Goal: Task Accomplishment & Management: Complete application form

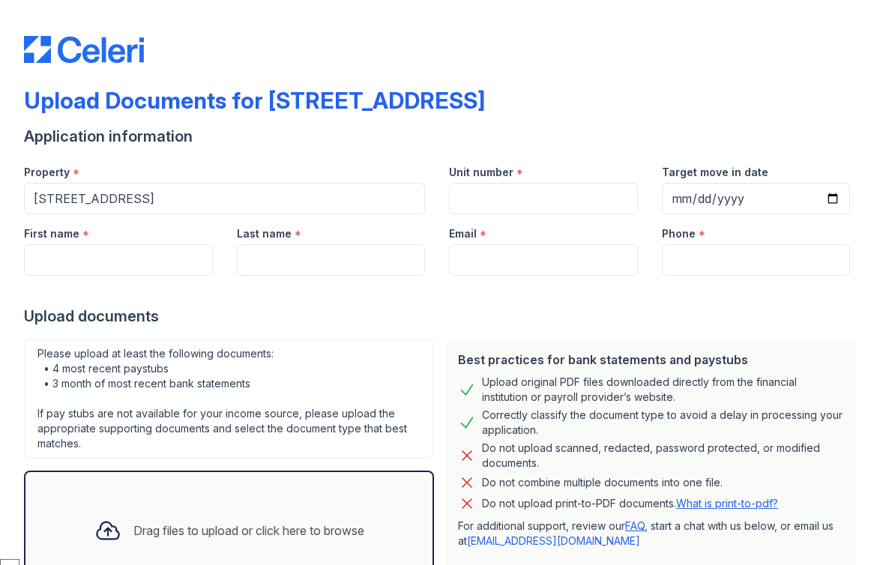
select select "English"
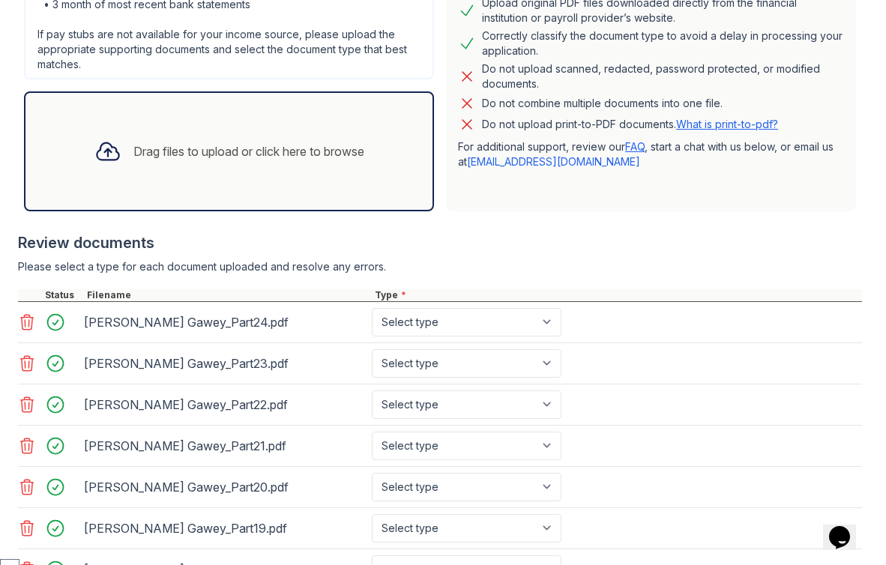
scroll to position [415, 0]
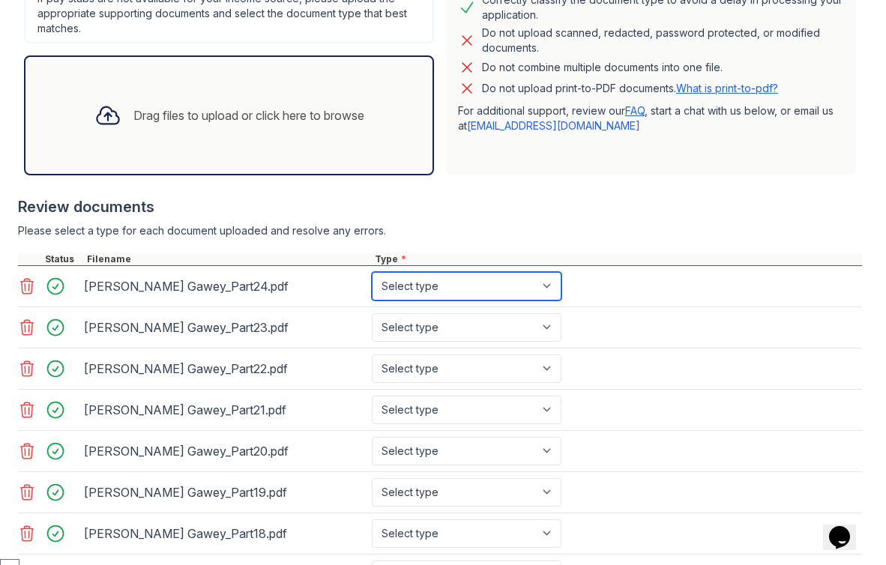
click at [491, 286] on select "Select type Paystub Bank Statement Offer Letter Tax Documents Benefit Award Let…" at bounding box center [467, 286] width 190 height 28
select select "bank_statement"
click at [372, 272] on select "Select type Paystub Bank Statement Offer Letter Tax Documents Benefit Award Let…" at bounding box center [467, 286] width 190 height 28
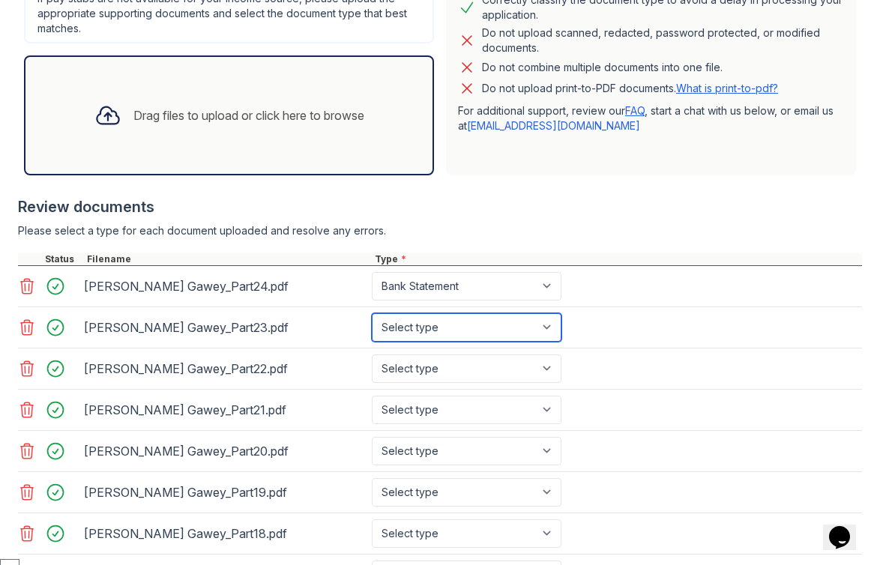
click at [502, 329] on select "Select type Paystub Bank Statement Offer Letter Tax Documents Benefit Award Let…" at bounding box center [467, 327] width 190 height 28
select select "bank_statement"
click at [372, 313] on select "Select type Paystub Bank Statement Offer Letter Tax Documents Benefit Award Let…" at bounding box center [467, 327] width 190 height 28
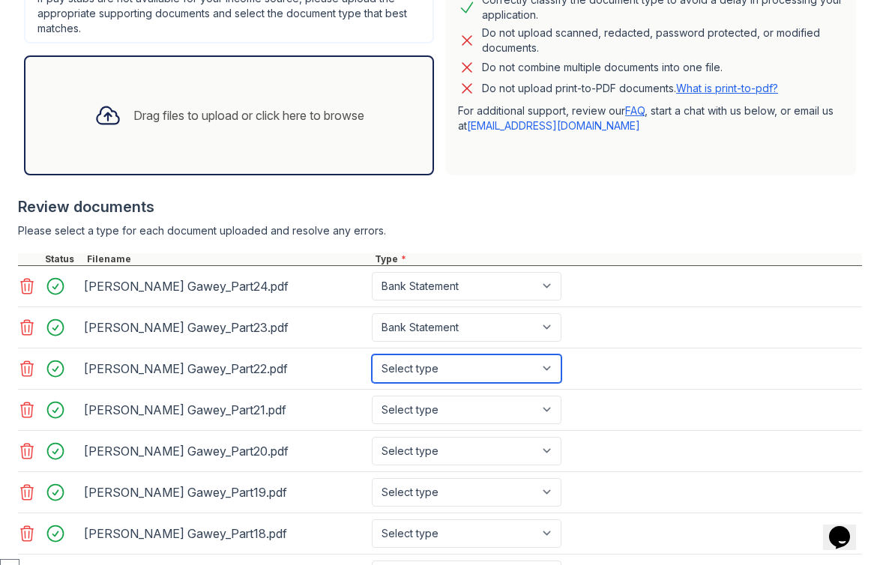
click at [504, 370] on select "Select type Paystub Bank Statement Offer Letter Tax Documents Benefit Award Let…" at bounding box center [467, 369] width 190 height 28
select select "bank_statement"
click at [372, 355] on select "Select type Paystub Bank Statement Offer Letter Tax Documents Benefit Award Let…" at bounding box center [467, 369] width 190 height 28
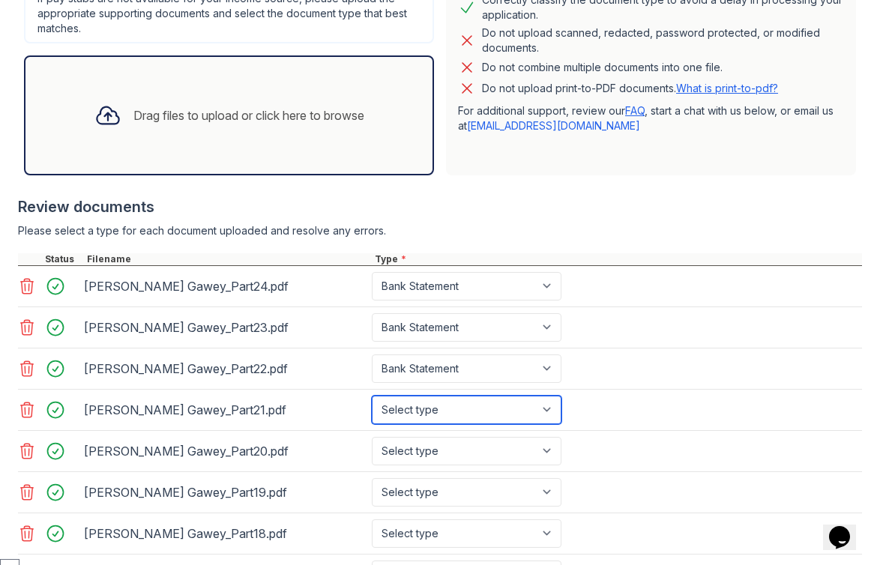
click at [508, 403] on select "Select type Paystub Bank Statement Offer Letter Tax Documents Benefit Award Let…" at bounding box center [467, 410] width 190 height 28
select select "bank_statement"
click at [372, 396] on select "Select type Paystub Bank Statement Offer Letter Tax Documents Benefit Award Let…" at bounding box center [467, 410] width 190 height 28
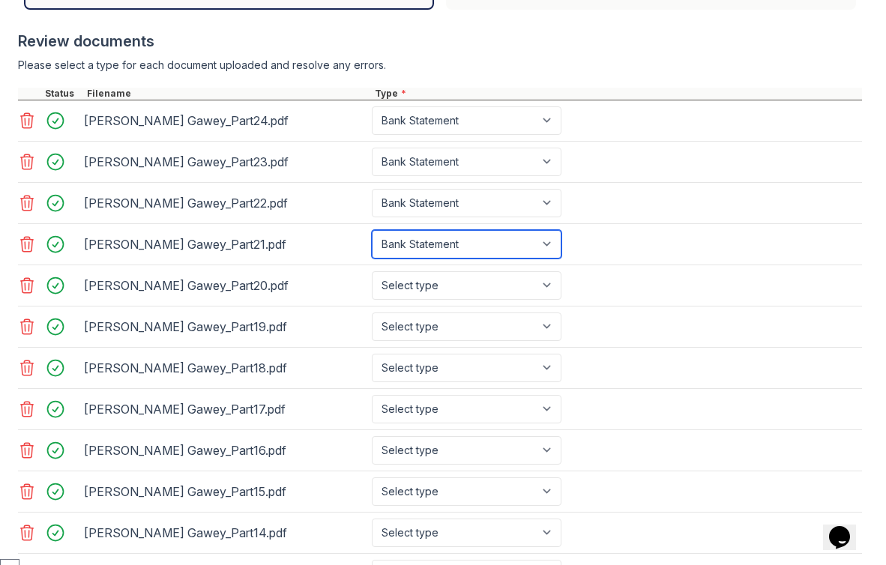
scroll to position [607, 0]
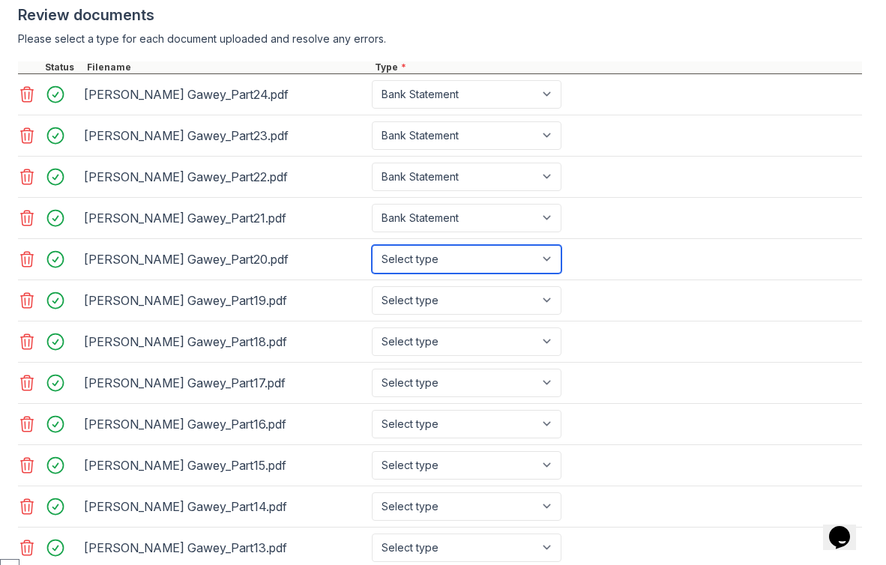
click at [512, 262] on select "Select type Paystub Bank Statement Offer Letter Tax Documents Benefit Award Let…" at bounding box center [467, 259] width 190 height 28
select select "bank_statement"
click at [372, 245] on select "Select type Paystub Bank Statement Offer Letter Tax Documents Benefit Award Let…" at bounding box center [467, 259] width 190 height 28
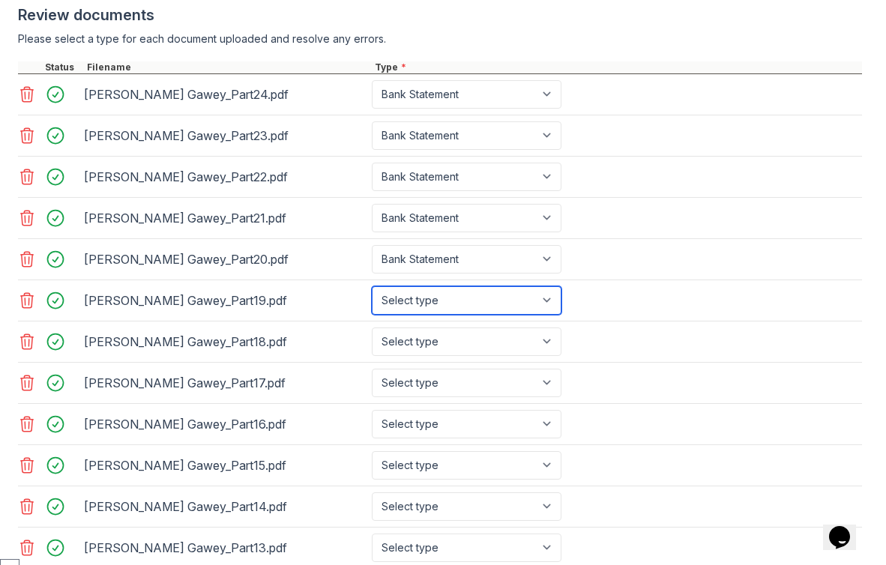
click at [516, 300] on select "Select type Paystub Bank Statement Offer Letter Tax Documents Benefit Award Let…" at bounding box center [467, 300] width 190 height 28
select select "bank_statement"
click at [372, 286] on select "Select type Paystub Bank Statement Offer Letter Tax Documents Benefit Award Let…" at bounding box center [467, 300] width 190 height 28
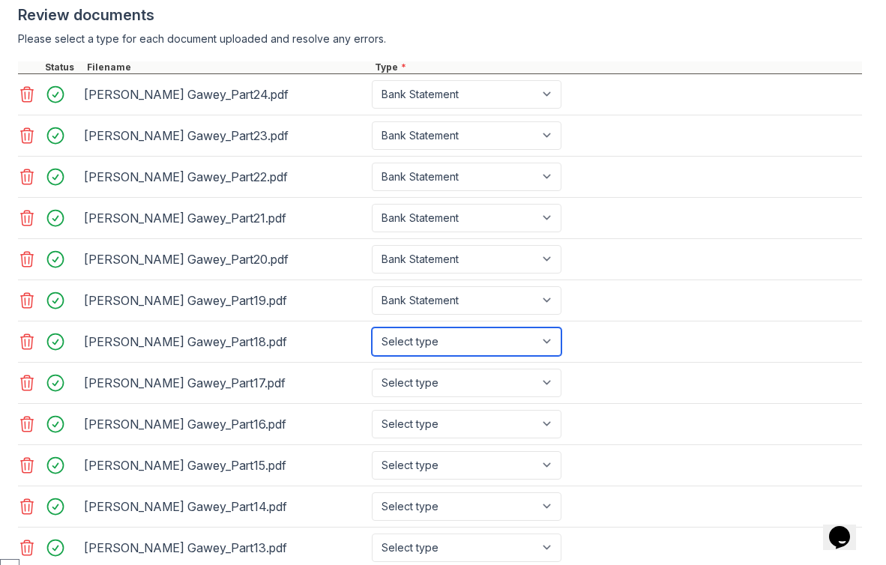
click at [528, 338] on select "Select type Paystub Bank Statement Offer Letter Tax Documents Benefit Award Let…" at bounding box center [467, 342] width 190 height 28
select select "bank_statement"
click at [372, 328] on select "Select type Paystub Bank Statement Offer Letter Tax Documents Benefit Award Let…" at bounding box center [467, 342] width 190 height 28
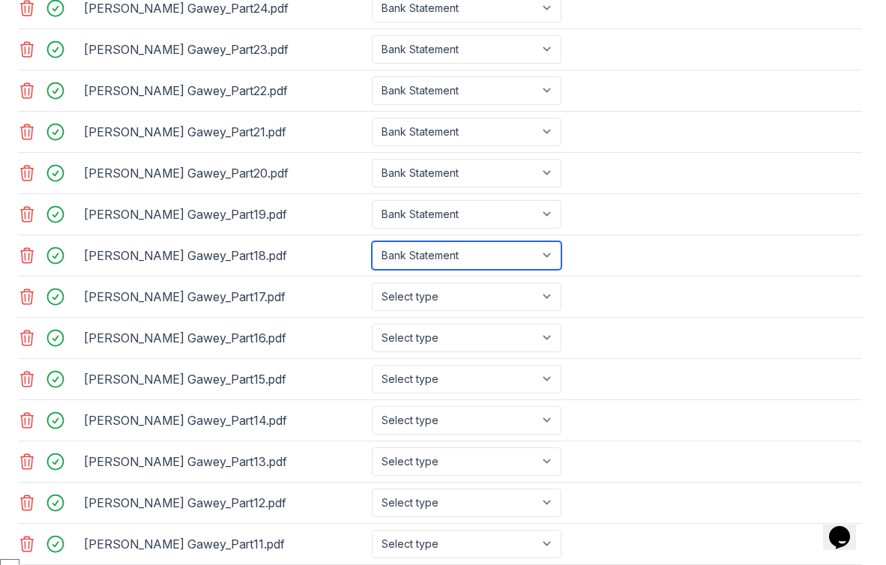
scroll to position [722, 0]
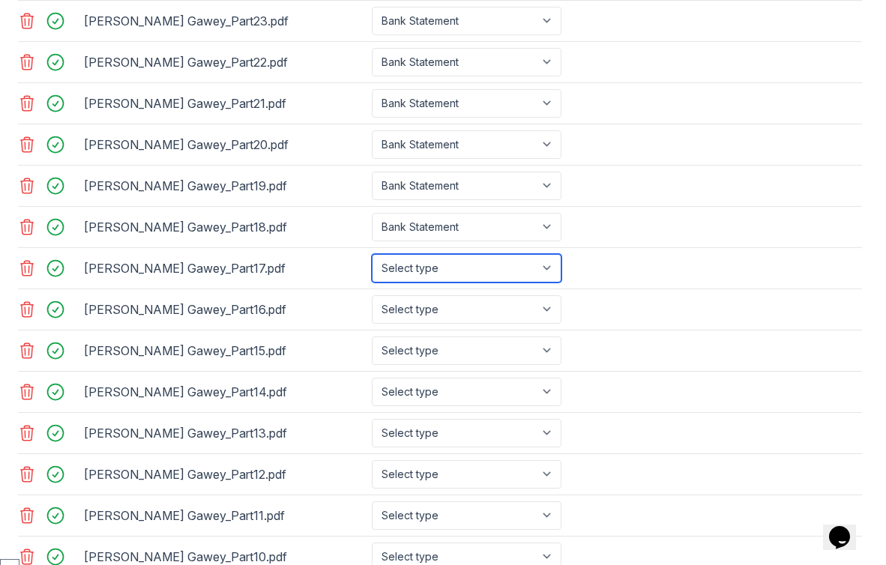
click at [544, 272] on select "Select type Paystub Bank Statement Offer Letter Tax Documents Benefit Award Let…" at bounding box center [467, 268] width 190 height 28
select select "bank_statement"
click at [372, 254] on select "Select type Paystub Bank Statement Offer Letter Tax Documents Benefit Award Let…" at bounding box center [467, 268] width 190 height 28
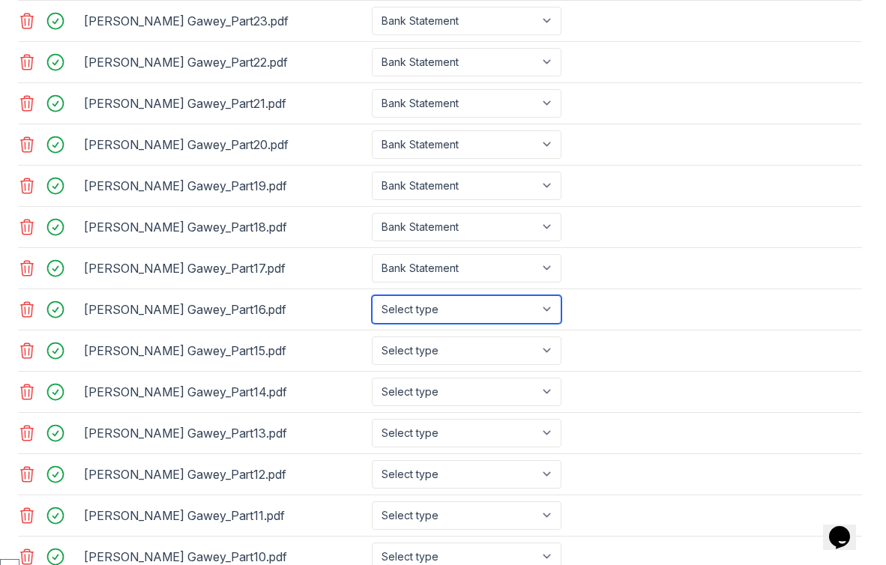
click at [532, 318] on select "Select type Paystub Bank Statement Offer Letter Tax Documents Benefit Award Let…" at bounding box center [467, 309] width 190 height 28
select select "bank_statement"
click at [372, 295] on select "Select type Paystub Bank Statement Offer Letter Tax Documents Benefit Award Let…" at bounding box center [467, 309] width 190 height 28
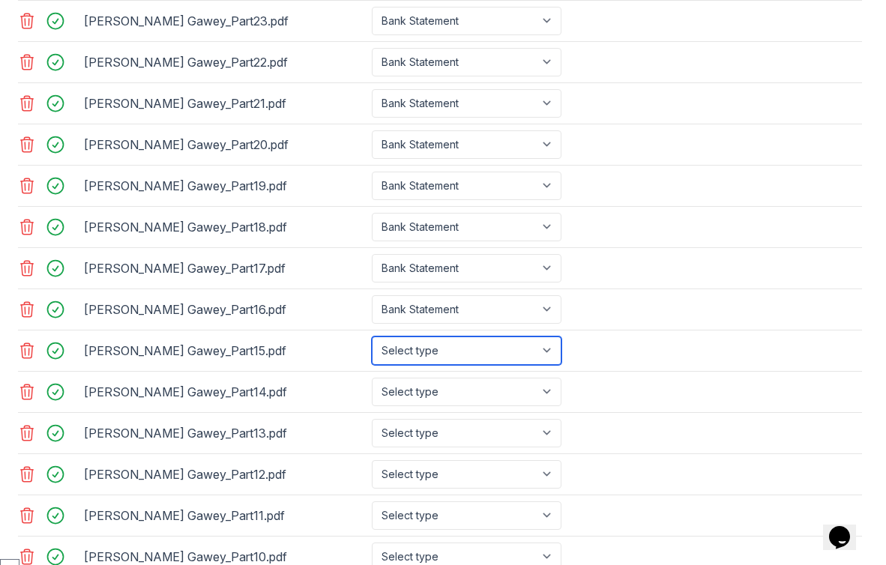
click at [541, 348] on select "Select type Paystub Bank Statement Offer Letter Tax Documents Benefit Award Let…" at bounding box center [467, 351] width 190 height 28
select select "bank_statement"
click at [372, 337] on select "Select type Paystub Bank Statement Offer Letter Tax Documents Benefit Award Let…" at bounding box center [467, 351] width 190 height 28
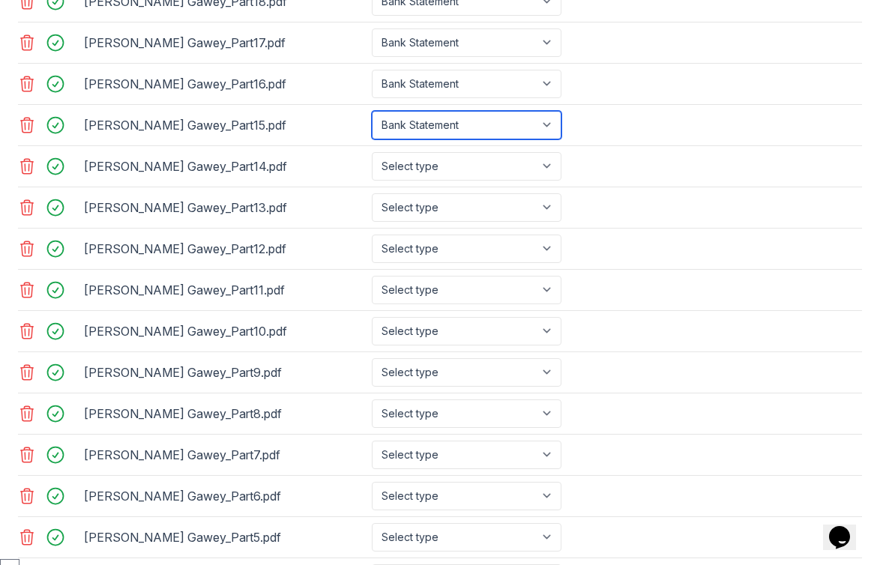
scroll to position [942, 0]
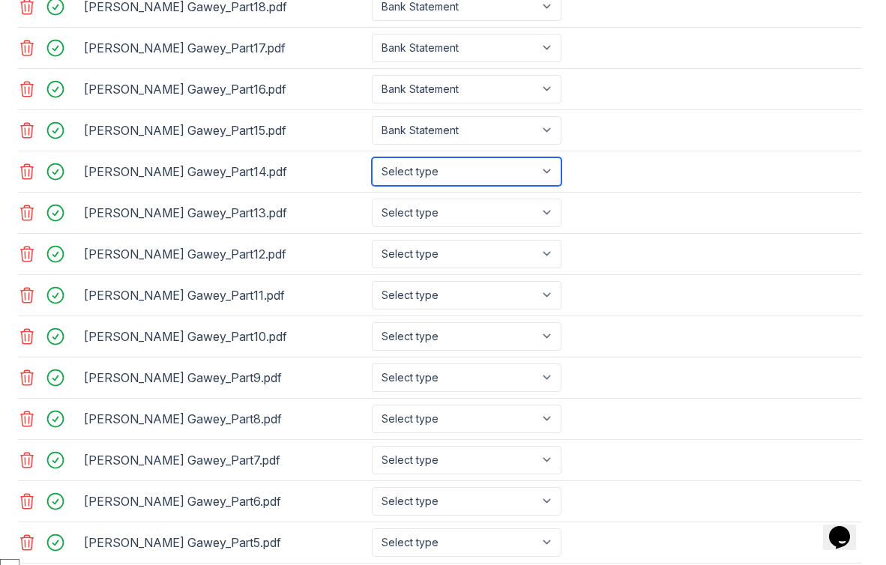
click at [451, 176] on select "Select type Paystub Bank Statement Offer Letter Tax Documents Benefit Award Let…" at bounding box center [467, 171] width 190 height 28
select select "bank_statement"
click at [372, 157] on select "Select type Paystub Bank Statement Offer Letter Tax Documents Benefit Award Let…" at bounding box center [467, 171] width 190 height 28
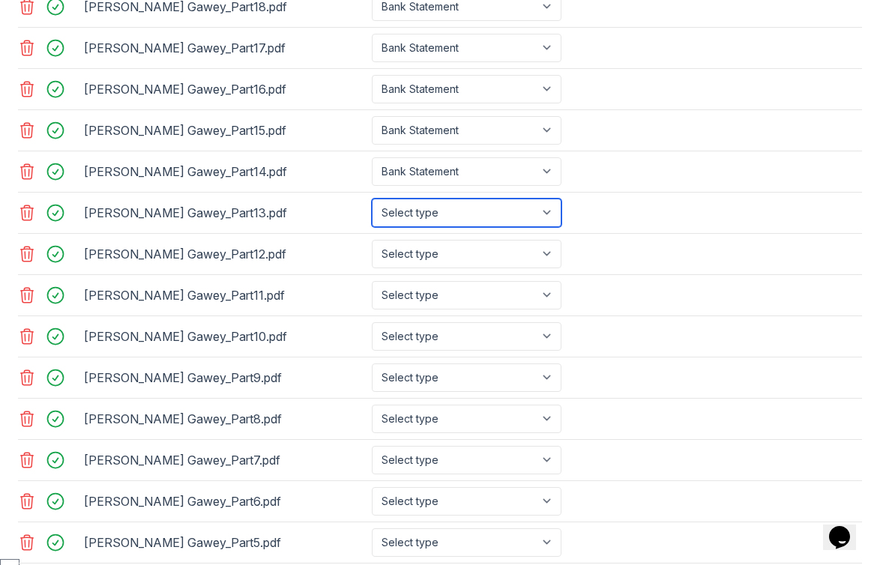
click at [449, 207] on select "Select type Paystub Bank Statement Offer Letter Tax Documents Benefit Award Let…" at bounding box center [467, 213] width 190 height 28
select select "bank_statement"
click at [372, 199] on select "Select type Paystub Bank Statement Offer Letter Tax Documents Benefit Award Let…" at bounding box center [467, 213] width 190 height 28
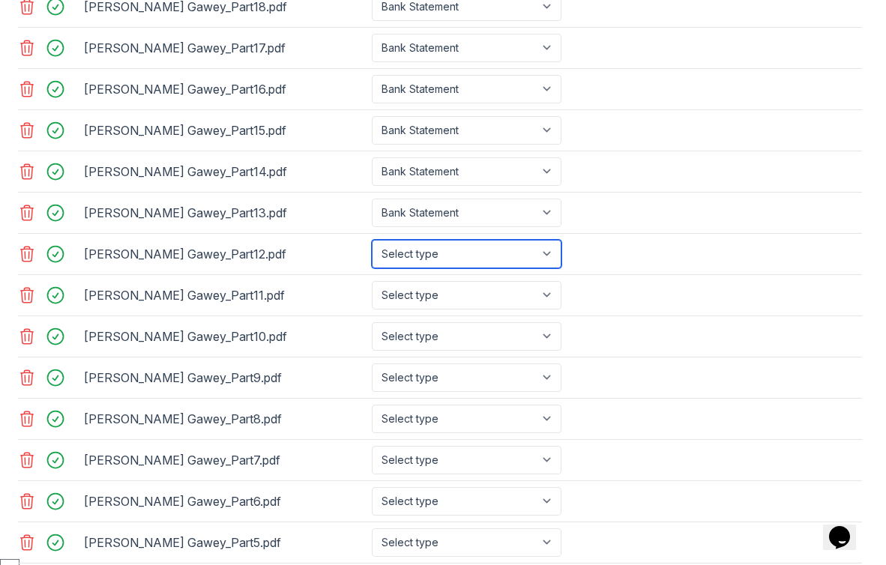
click at [439, 246] on select "Select type Paystub Bank Statement Offer Letter Tax Documents Benefit Award Let…" at bounding box center [467, 254] width 190 height 28
select select "bank_statement"
click at [372, 240] on select "Select type Paystub Bank Statement Offer Letter Tax Documents Benefit Award Let…" at bounding box center [467, 254] width 190 height 28
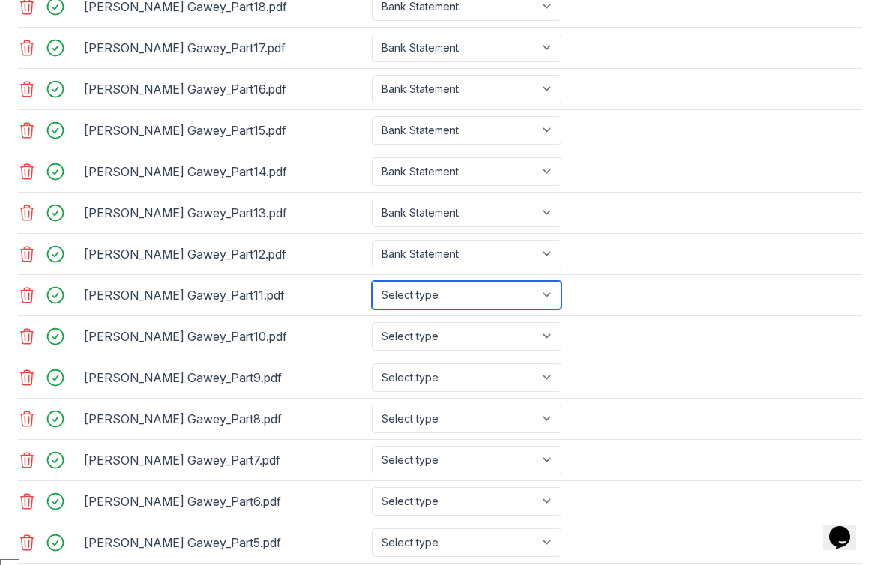
click at [445, 295] on select "Select type Paystub Bank Statement Offer Letter Tax Documents Benefit Award Let…" at bounding box center [467, 295] width 190 height 28
select select "bank_statement"
click at [372, 281] on select "Select type Paystub Bank Statement Offer Letter Tax Documents Benefit Award Let…" at bounding box center [467, 295] width 190 height 28
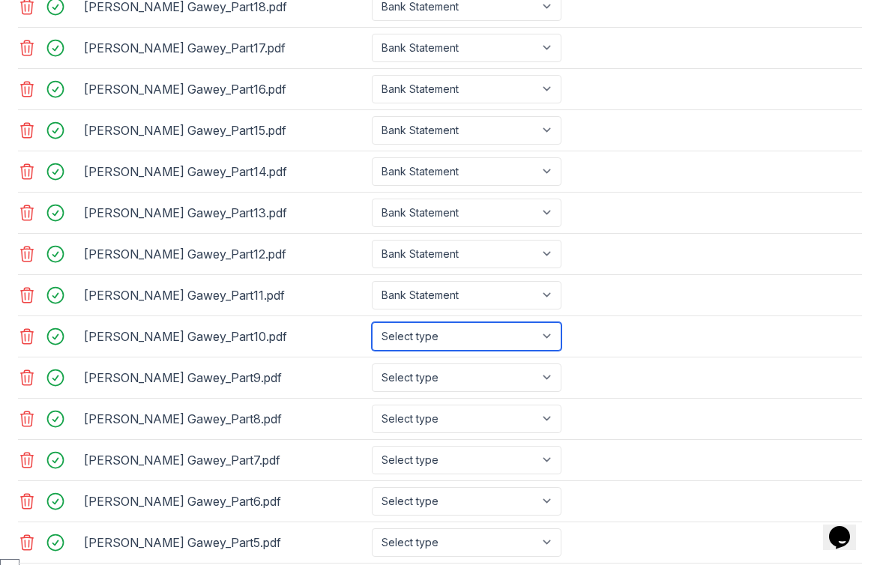
click at [476, 337] on select "Select type Paystub Bank Statement Offer Letter Tax Documents Benefit Award Let…" at bounding box center [467, 336] width 190 height 28
select select "paystub"
click at [372, 322] on select "Select type Paystub Bank Statement Offer Letter Tax Documents Benefit Award Let…" at bounding box center [467, 336] width 190 height 28
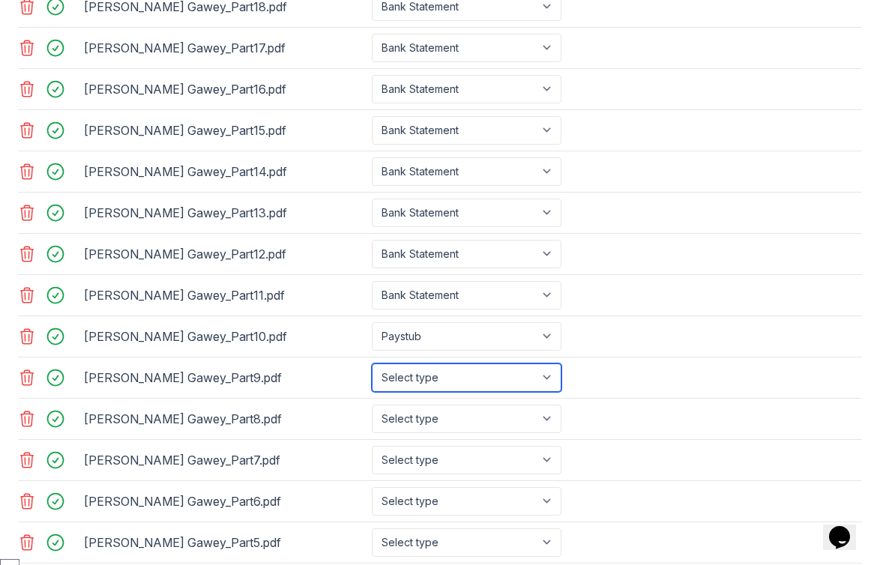
click at [454, 377] on select "Select type Paystub Bank Statement Offer Letter Tax Documents Benefit Award Let…" at bounding box center [467, 378] width 190 height 28
select select "paystub"
click at [372, 364] on select "Select type Paystub Bank Statement Offer Letter Tax Documents Benefit Award Let…" at bounding box center [467, 378] width 190 height 28
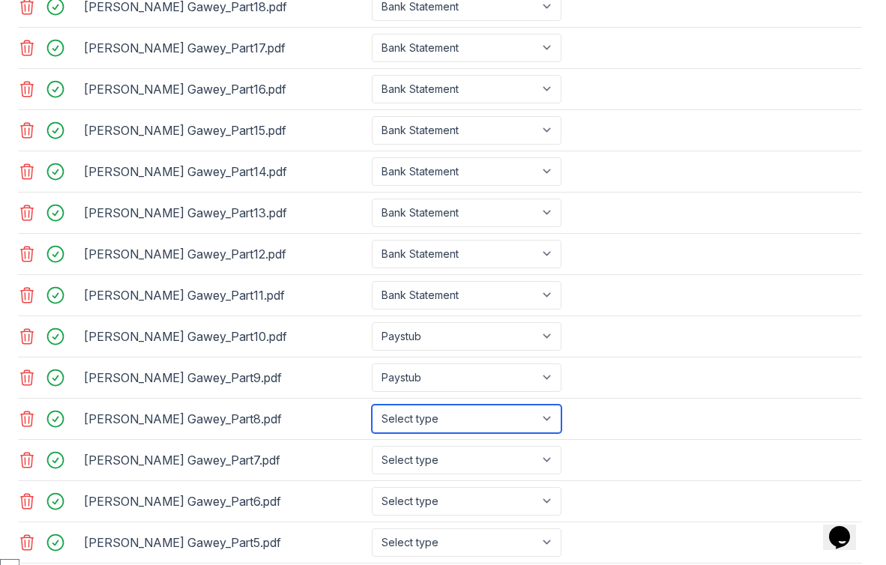
click at [454, 412] on select "Select type Paystub Bank Statement Offer Letter Tax Documents Benefit Award Let…" at bounding box center [467, 419] width 190 height 28
select select "paystub"
click at [372, 405] on select "Select type Paystub Bank Statement Offer Letter Tax Documents Benefit Award Let…" at bounding box center [467, 419] width 190 height 28
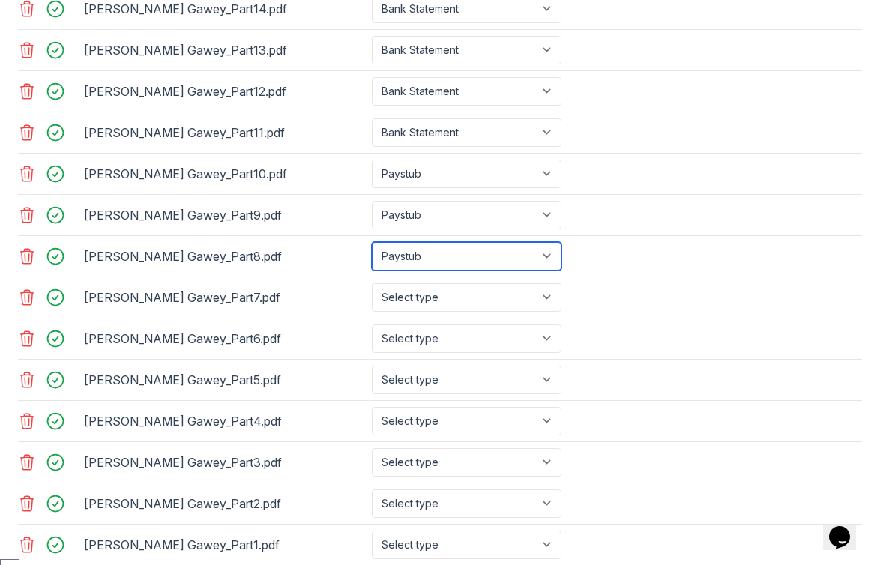
scroll to position [1183, 0]
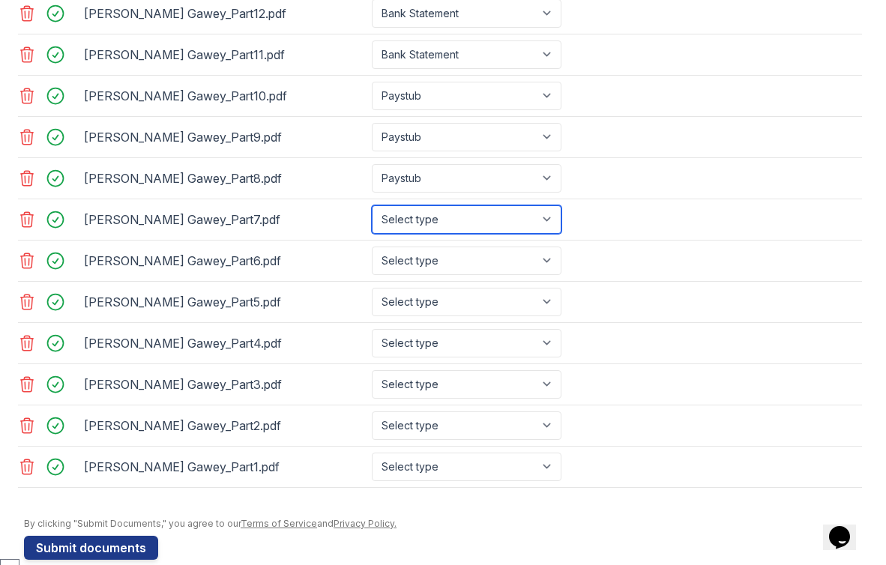
click at [475, 219] on select "Select type Paystub Bank Statement Offer Letter Tax Documents Benefit Award Let…" at bounding box center [467, 219] width 190 height 28
select select "paystub"
click at [372, 205] on select "Select type Paystub Bank Statement Offer Letter Tax Documents Benefit Award Let…" at bounding box center [467, 219] width 190 height 28
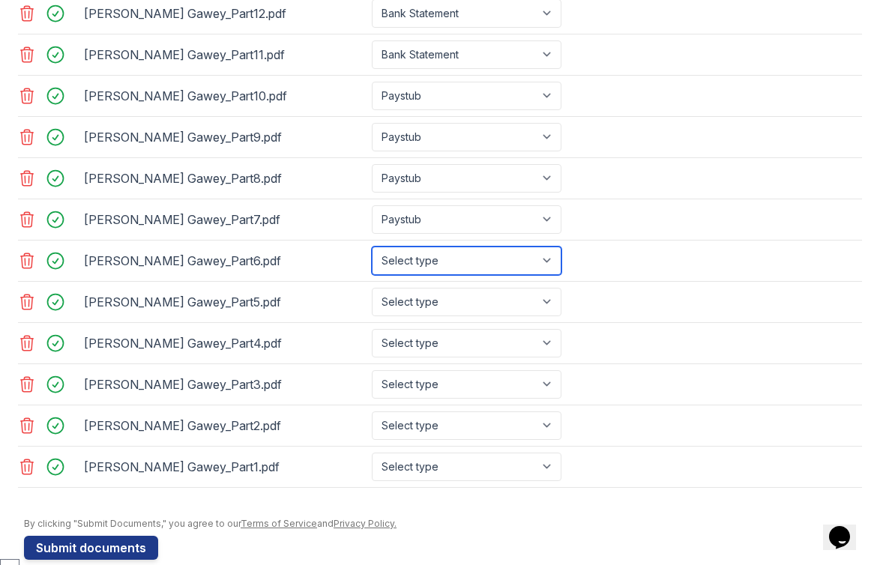
click at [464, 260] on select "Select type Paystub Bank Statement Offer Letter Tax Documents Benefit Award Let…" at bounding box center [467, 261] width 190 height 28
select select "paystub"
click at [372, 247] on select "Select type Paystub Bank Statement Offer Letter Tax Documents Benefit Award Let…" at bounding box center [467, 261] width 190 height 28
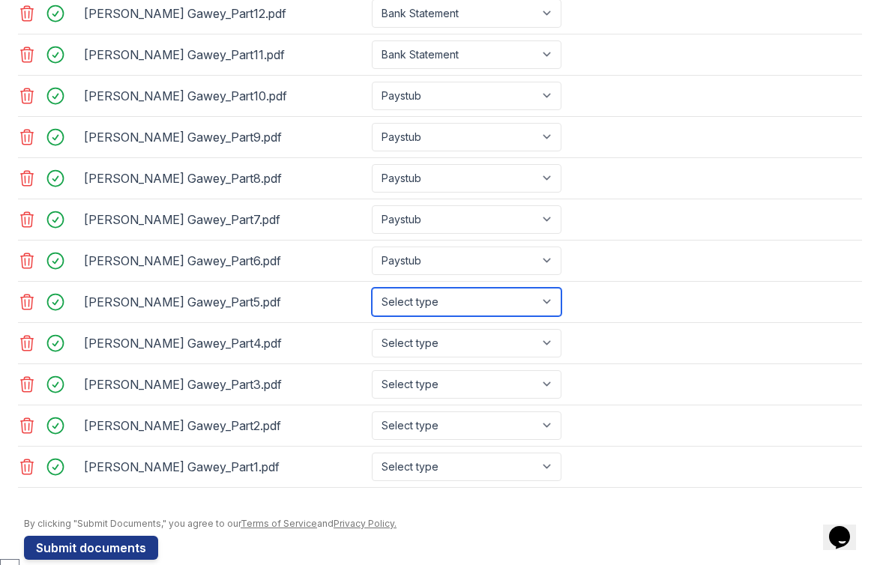
click at [458, 298] on select "Select type Paystub Bank Statement Offer Letter Tax Documents Benefit Award Let…" at bounding box center [467, 302] width 190 height 28
select select "paystub"
click at [372, 288] on select "Select type Paystub Bank Statement Offer Letter Tax Documents Benefit Award Let…" at bounding box center [467, 302] width 190 height 28
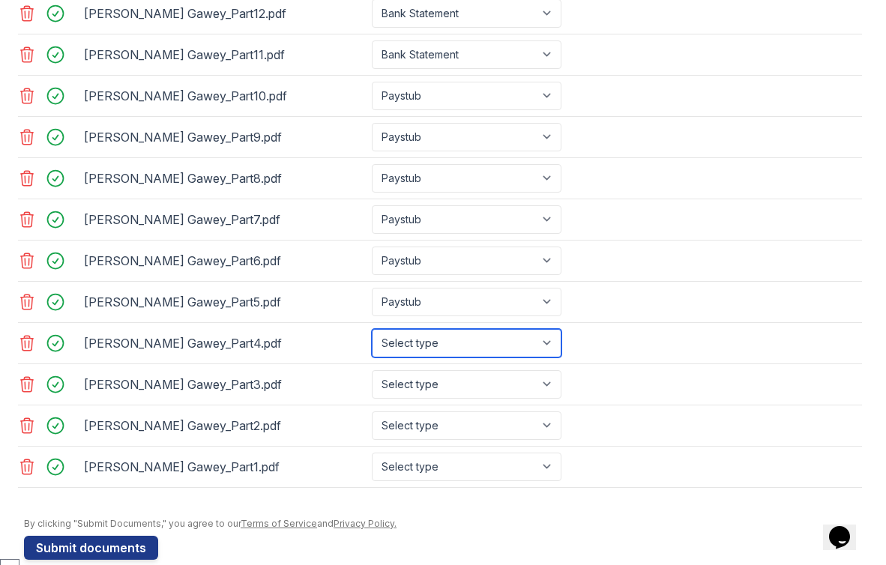
click at [455, 340] on select "Select type Paystub Bank Statement Offer Letter Tax Documents Benefit Award Let…" at bounding box center [467, 343] width 190 height 28
select select "paystub"
click at [372, 329] on select "Select type Paystub Bank Statement Offer Letter Tax Documents Benefit Award Let…" at bounding box center [467, 343] width 190 height 28
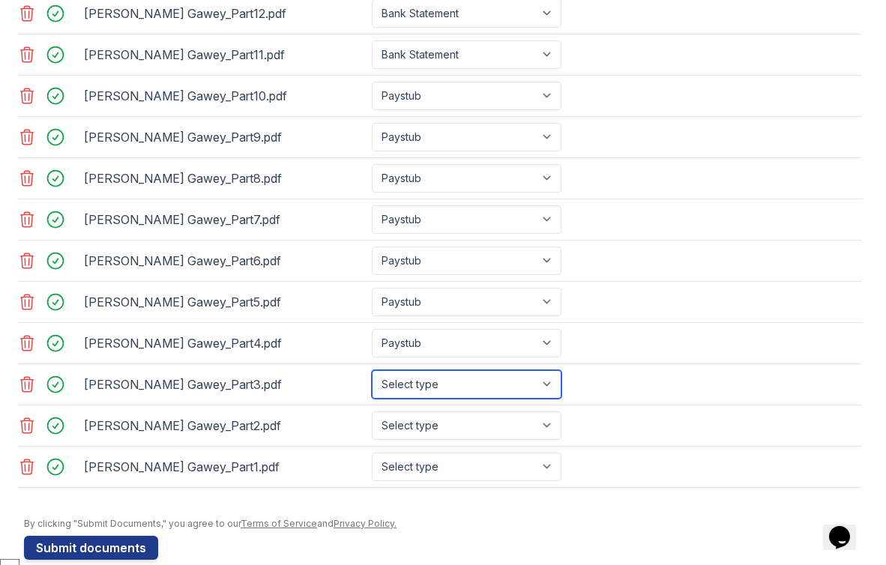
click at [449, 382] on select "Select type Paystub Bank Statement Offer Letter Tax Documents Benefit Award Let…" at bounding box center [467, 384] width 190 height 28
select select "paystub"
click at [372, 370] on select "Select type Paystub Bank Statement Offer Letter Tax Documents Benefit Award Let…" at bounding box center [467, 384] width 190 height 28
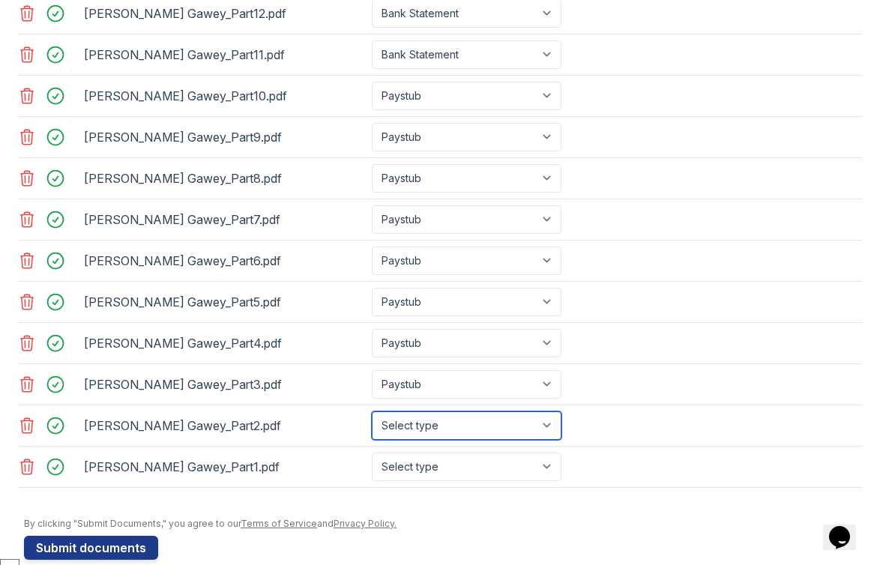
click at [446, 429] on select "Select type Paystub Bank Statement Offer Letter Tax Documents Benefit Award Let…" at bounding box center [467, 426] width 190 height 28
select select "paystub"
click at [372, 412] on select "Select type Paystub Bank Statement Offer Letter Tax Documents Benefit Award Let…" at bounding box center [467, 426] width 190 height 28
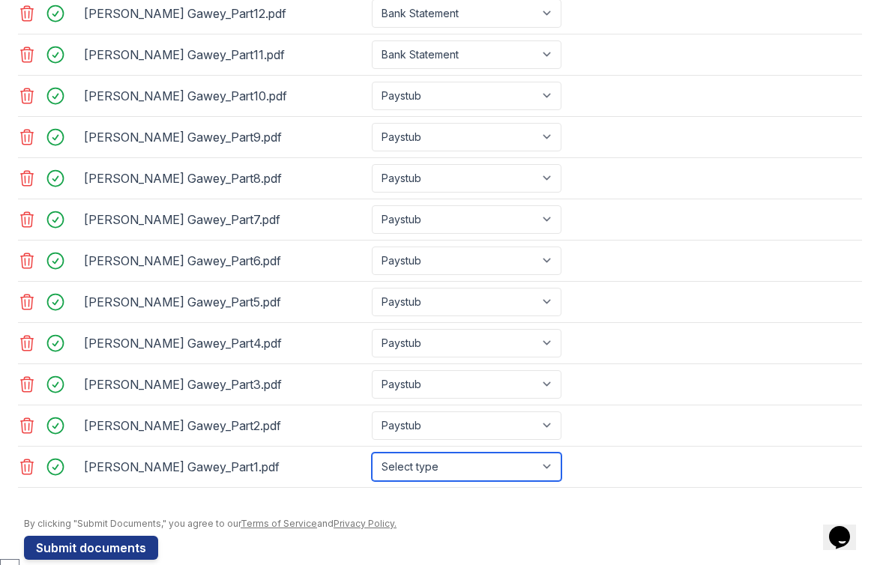
click at [460, 466] on select "Select type Paystub Bank Statement Offer Letter Tax Documents Benefit Award Let…" at bounding box center [467, 467] width 190 height 28
select select "paystub"
click at [372, 453] on select "Select type Paystub Bank Statement Offer Letter Tax Documents Benefit Award Let…" at bounding box center [467, 467] width 190 height 28
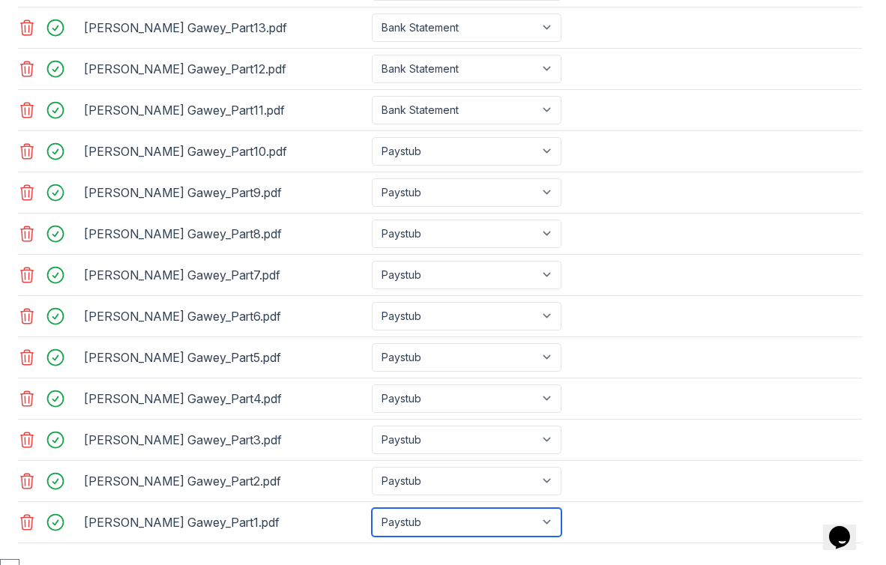
scroll to position [1208, 0]
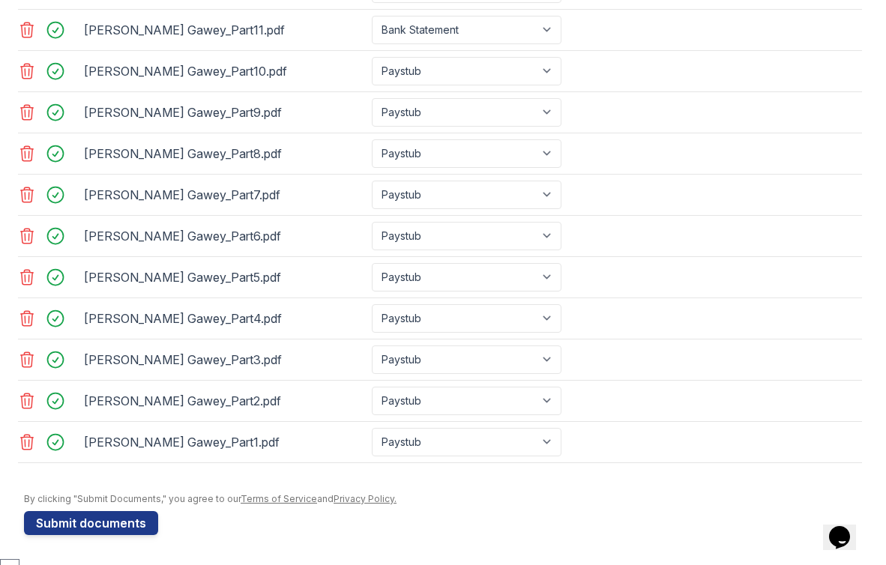
click at [29, 358] on icon at bounding box center [27, 359] width 13 height 15
click at [28, 399] on icon at bounding box center [27, 401] width 18 height 18
click at [28, 447] on icon at bounding box center [27, 442] width 18 height 18
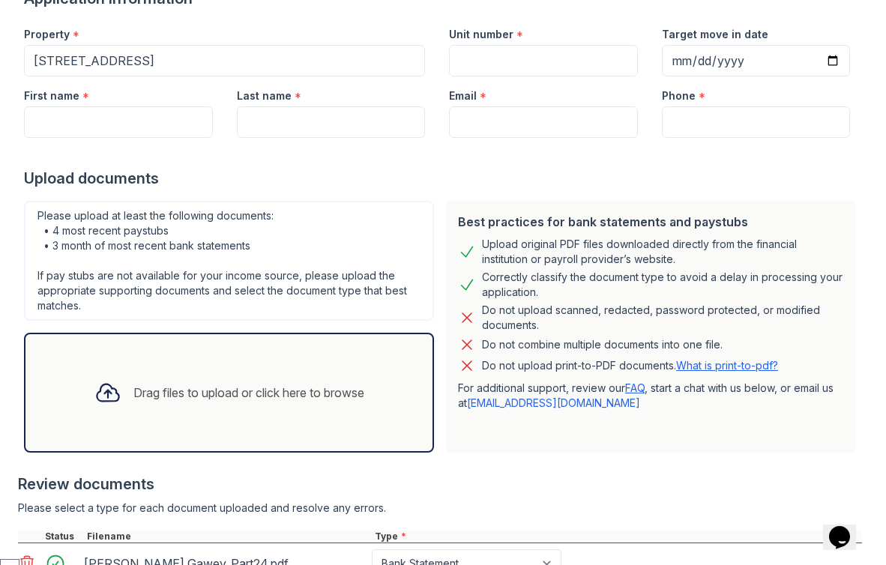
scroll to position [145, 0]
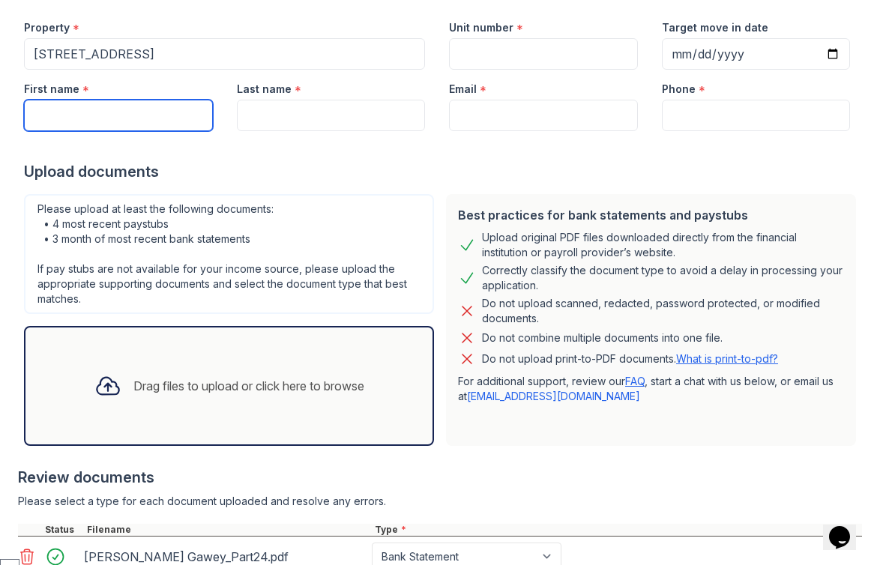
click at [149, 116] on input "First name" at bounding box center [118, 115] width 189 height 31
type input "[PERSON_NAME]"
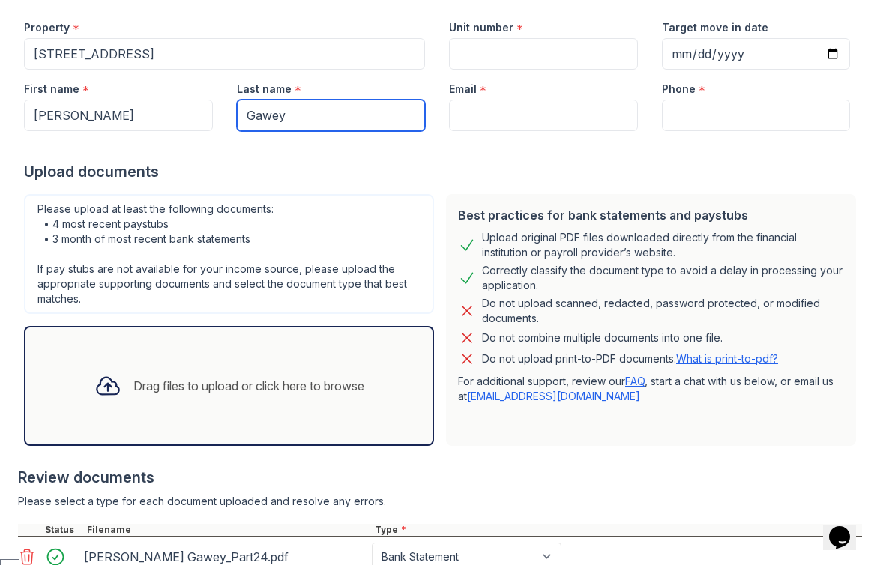
type input "Gawey"
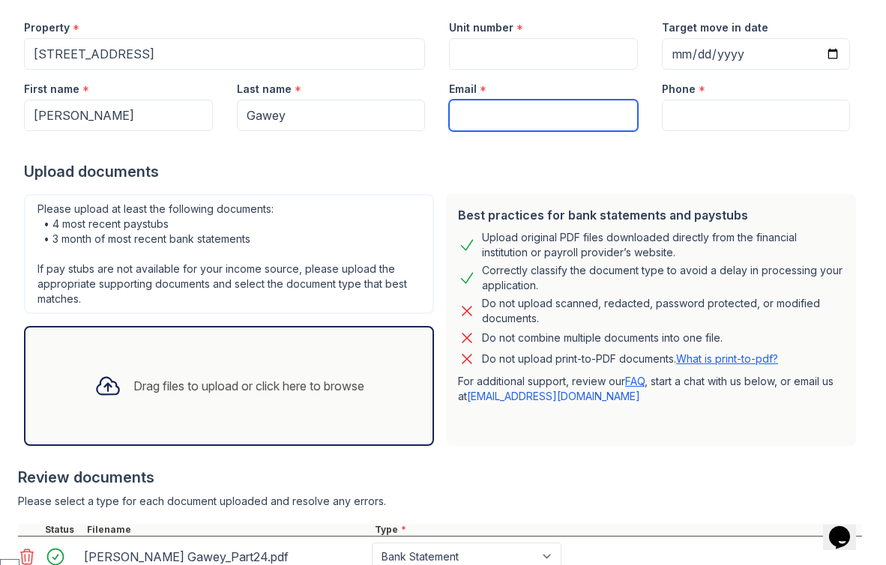
click at [520, 116] on input "Email" at bounding box center [543, 115] width 189 height 31
paste input "[EMAIL_ADDRESS][DOMAIN_NAME]"
type input "[EMAIL_ADDRESS][DOMAIN_NAME]"
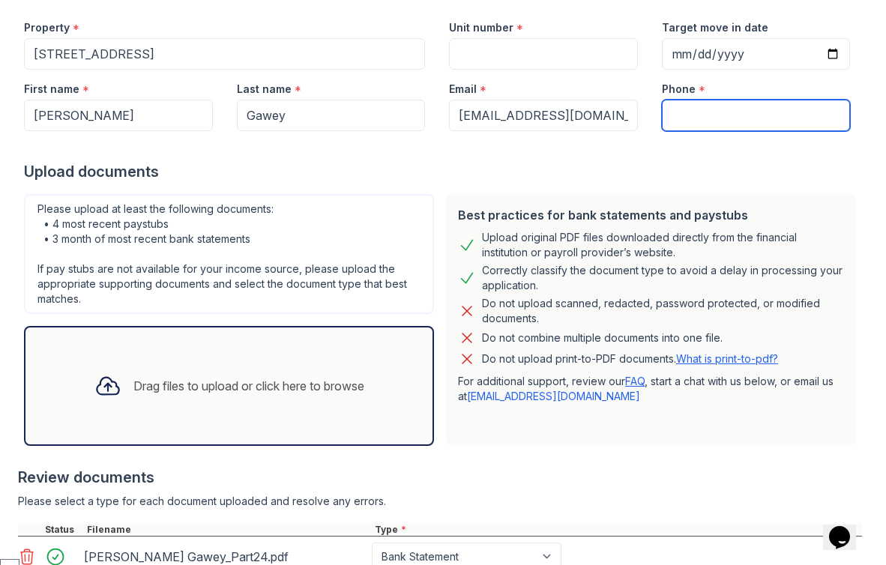
click at [693, 125] on input "Phone" at bounding box center [756, 115] width 189 height 31
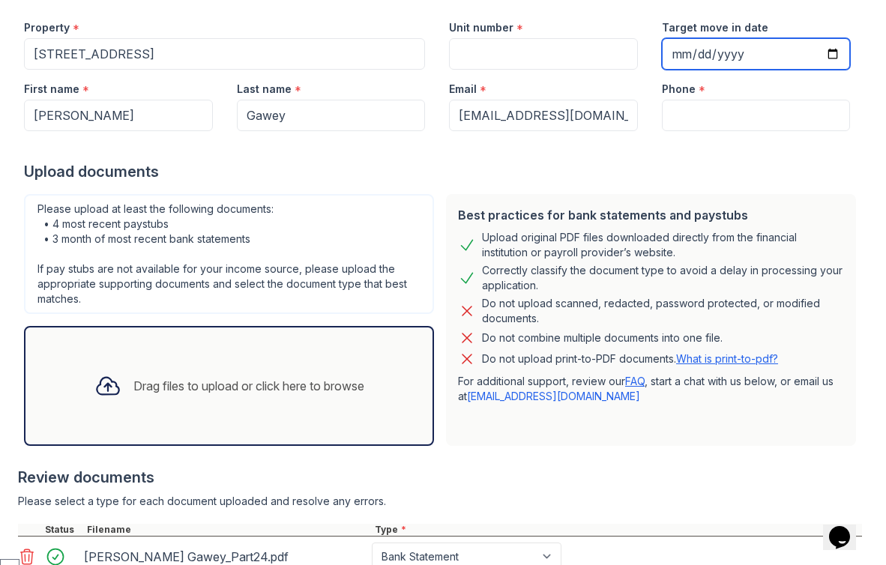
click at [683, 52] on input "Target move in date" at bounding box center [756, 53] width 189 height 31
type input "[DATE]"
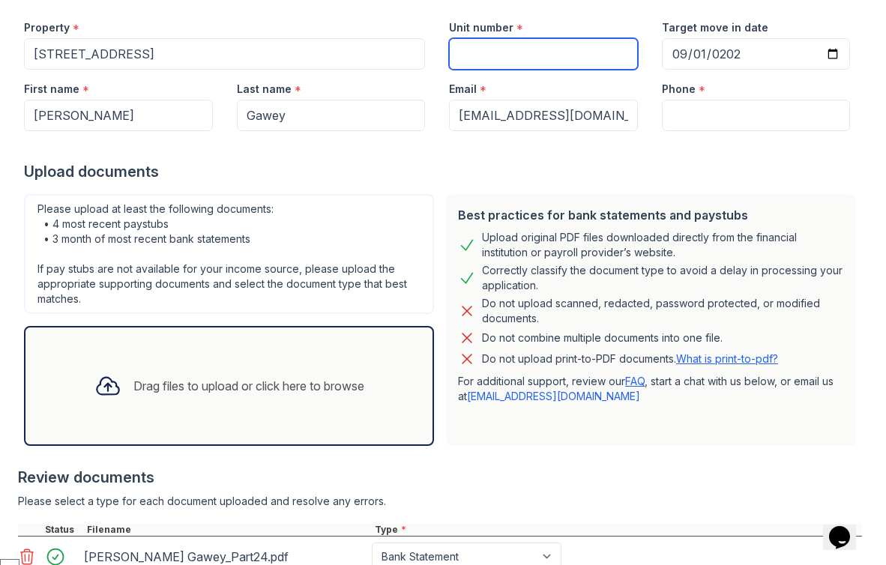
click at [471, 49] on input "Unit number" at bounding box center [543, 53] width 189 height 31
type input "1"
click at [408, 228] on div "Please upload at least the following documents: • 4 most recent paystubs • 3 mo…" at bounding box center [229, 254] width 410 height 120
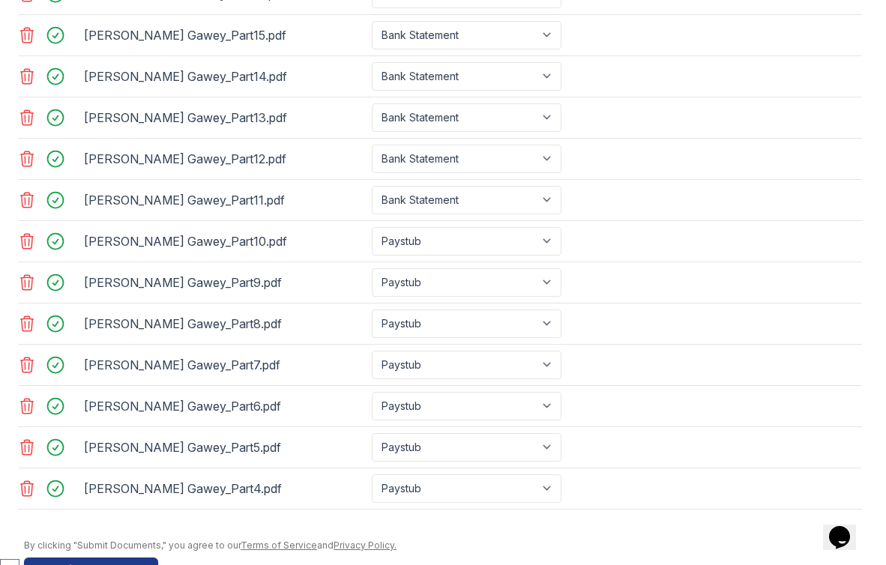
scroll to position [1037, 0]
click at [537, 242] on select "Select type Paystub Bank Statement Offer Letter Tax Documents Benefit Award Let…" at bounding box center [467, 242] width 190 height 28
select select "bank_statement"
click at [372, 228] on select "Select type Paystub Bank Statement Offer Letter Tax Documents Benefit Award Let…" at bounding box center [467, 242] width 190 height 28
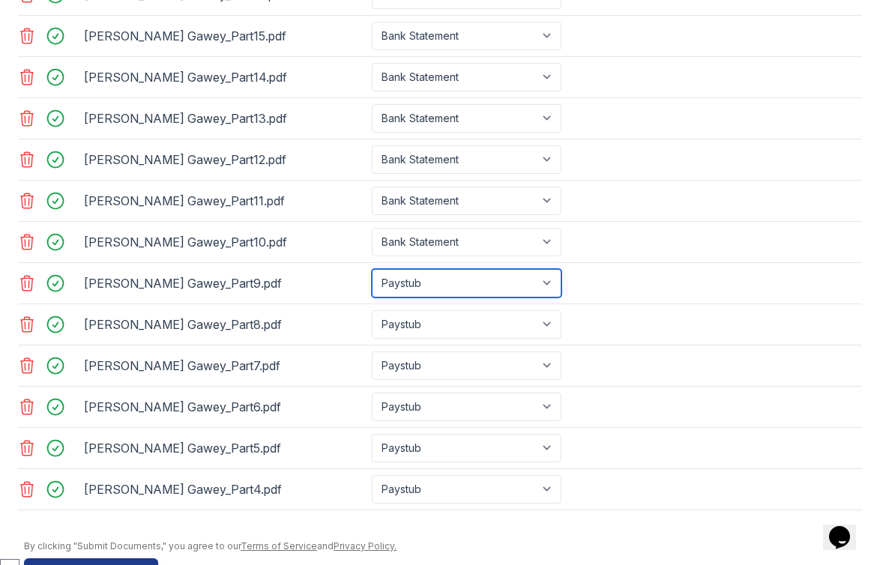
click at [538, 279] on select "Select type Paystub Bank Statement Offer Letter Tax Documents Benefit Award Let…" at bounding box center [467, 283] width 190 height 28
select select "bank_statement"
click at [372, 269] on select "Select type Paystub Bank Statement Offer Letter Tax Documents Benefit Award Let…" at bounding box center [467, 283] width 190 height 28
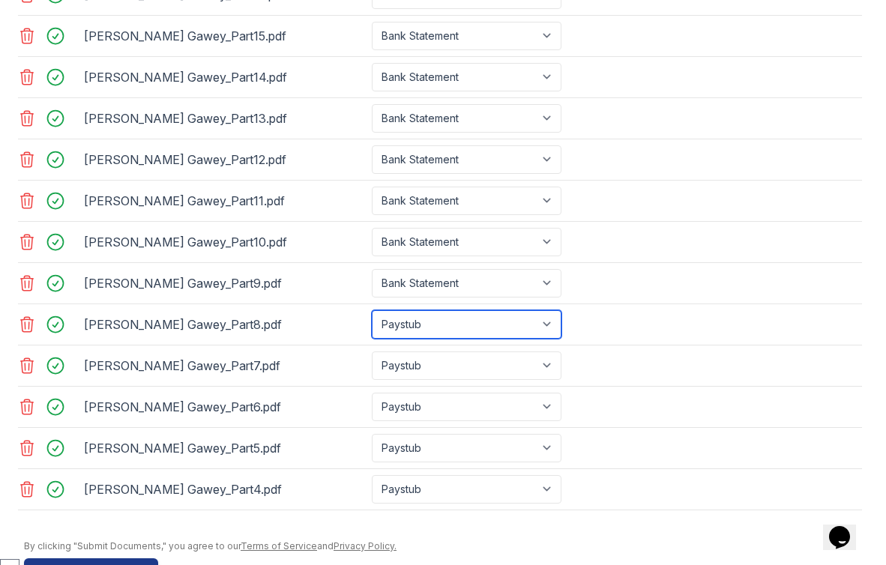
click at [528, 317] on select "Select type Paystub Bank Statement Offer Letter Tax Documents Benefit Award Let…" at bounding box center [467, 324] width 190 height 28
select select "bank_statement"
click at [372, 310] on select "Select type Paystub Bank Statement Offer Letter Tax Documents Benefit Award Let…" at bounding box center [467, 324] width 190 height 28
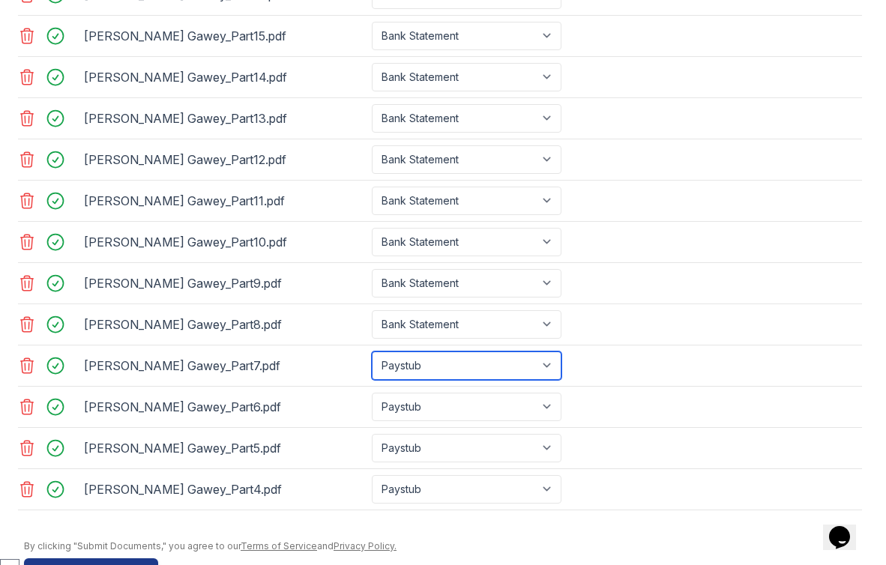
click at [427, 374] on select "Select type Paystub Bank Statement Offer Letter Tax Documents Benefit Award Let…" at bounding box center [467, 366] width 190 height 28
select select "bank_statement"
click at [372, 352] on select "Select type Paystub Bank Statement Offer Letter Tax Documents Benefit Award Let…" at bounding box center [467, 366] width 190 height 28
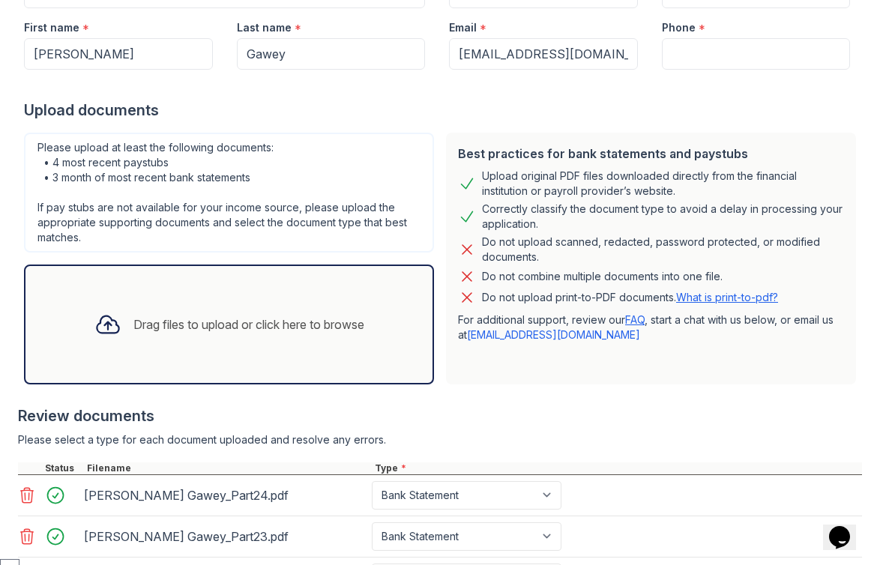
scroll to position [0, 0]
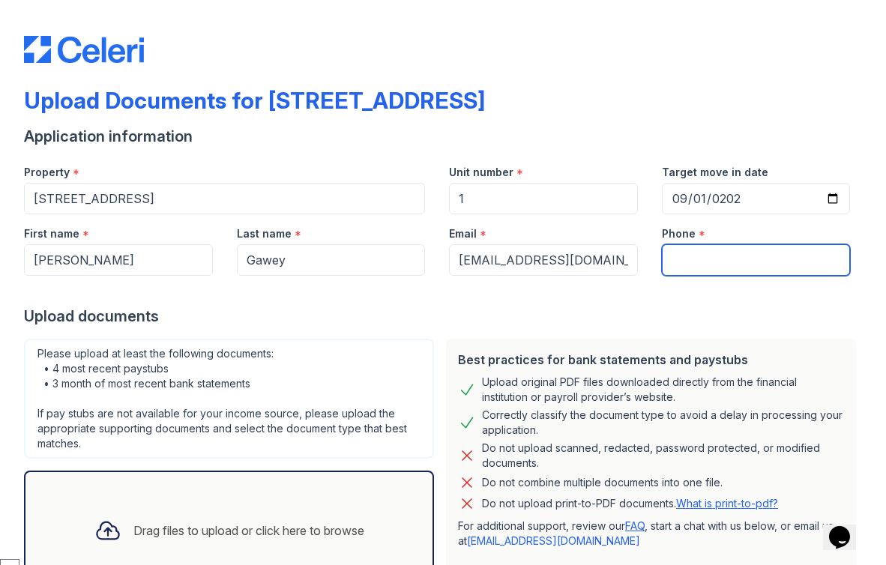
click at [723, 262] on input "Phone" at bounding box center [756, 259] width 189 height 31
paste input "[PHONE_NUMBER]"
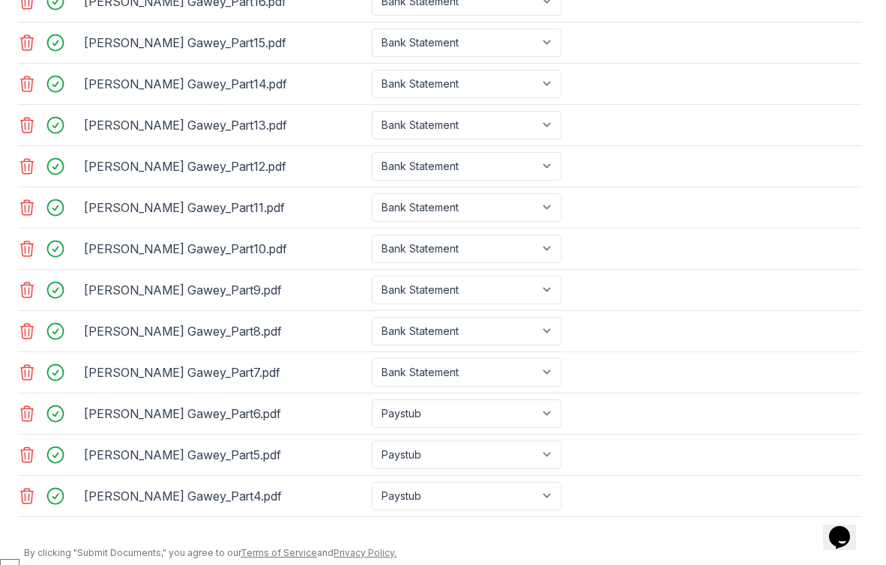
scroll to position [1084, 0]
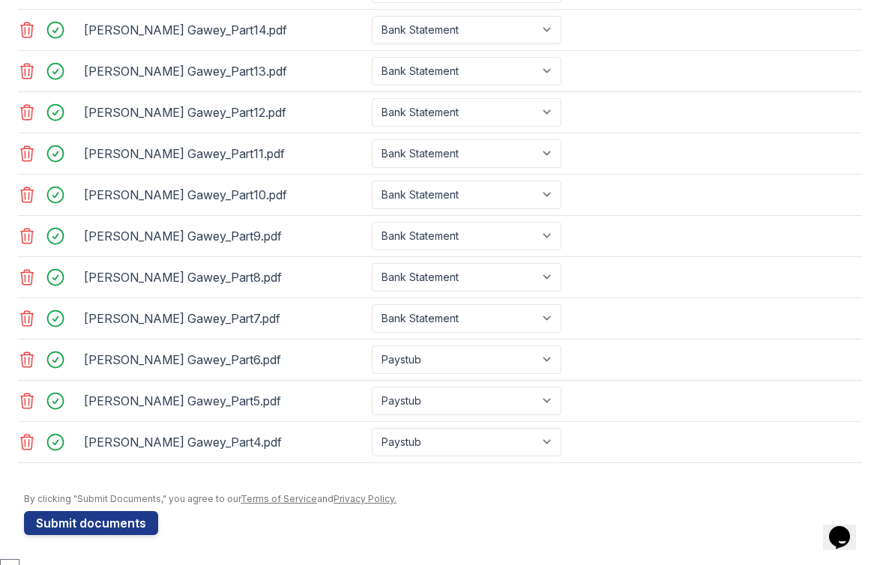
type input "[PHONE_NUMBER]"
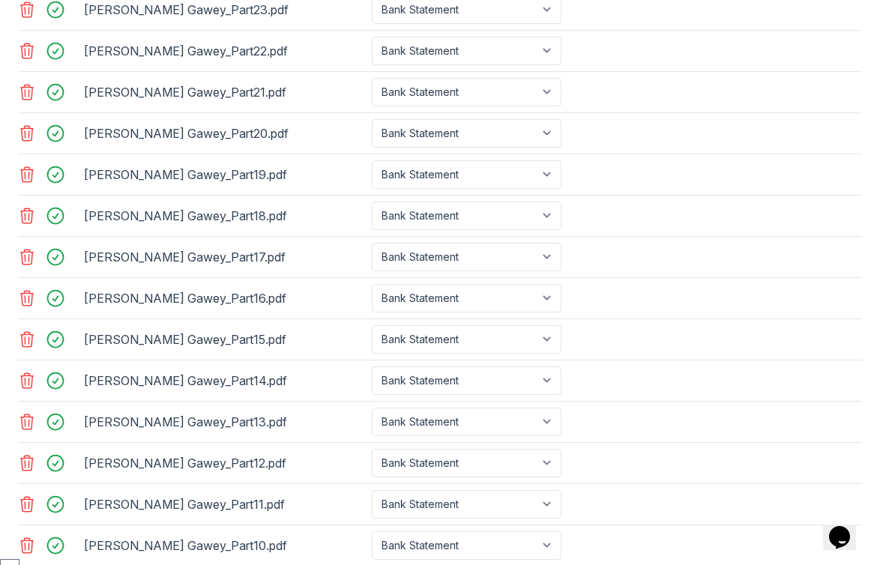
scroll to position [1125, 0]
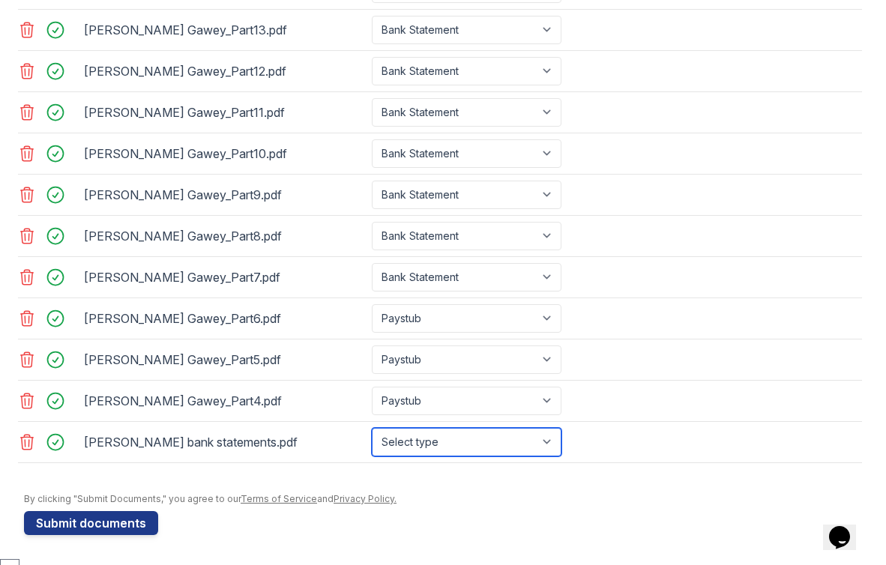
click at [440, 442] on select "Select type Paystub Bank Statement Offer Letter Tax Documents Benefit Award Let…" at bounding box center [467, 442] width 190 height 28
select select "bank_statement"
click at [372, 428] on select "Select type Paystub Bank Statement Offer Letter Tax Documents Benefit Award Let…" at bounding box center [467, 442] width 190 height 28
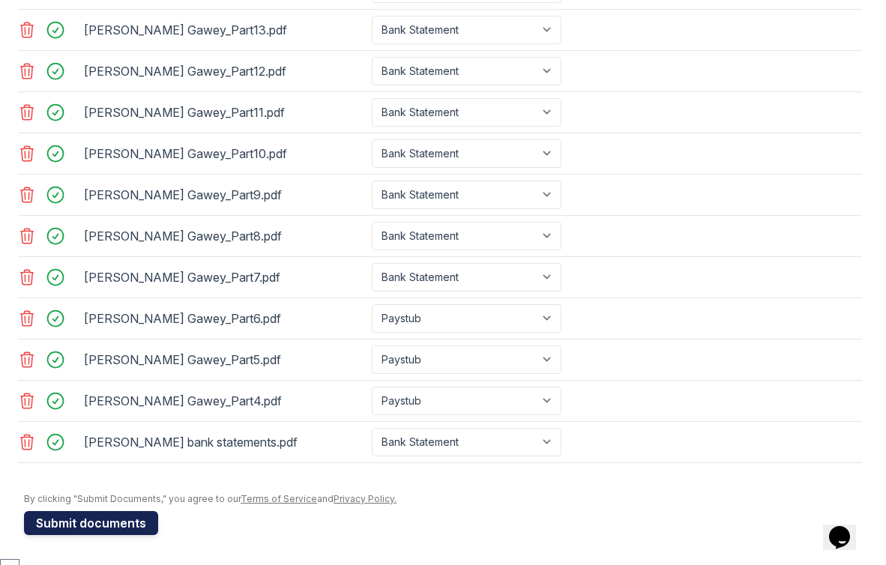
click at [88, 524] on button "Submit documents" at bounding box center [91, 523] width 134 height 24
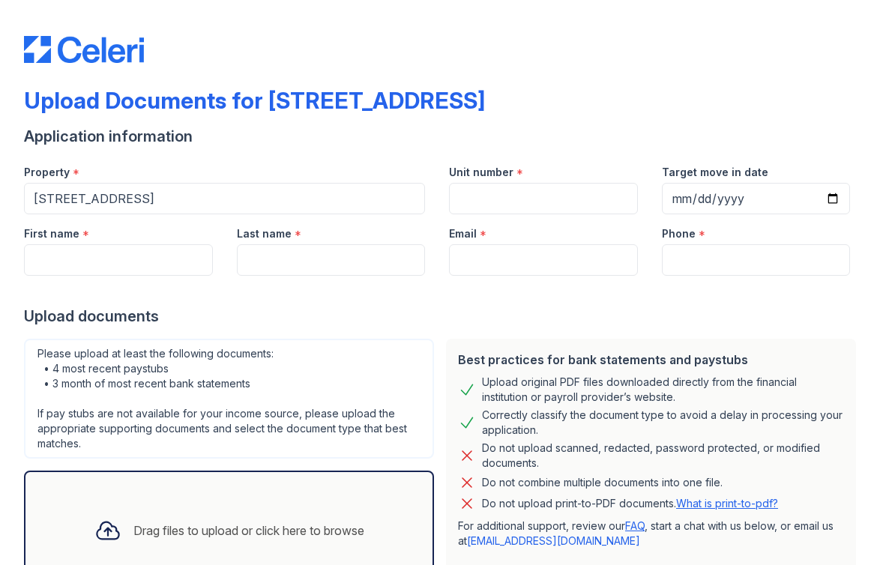
select select "English"
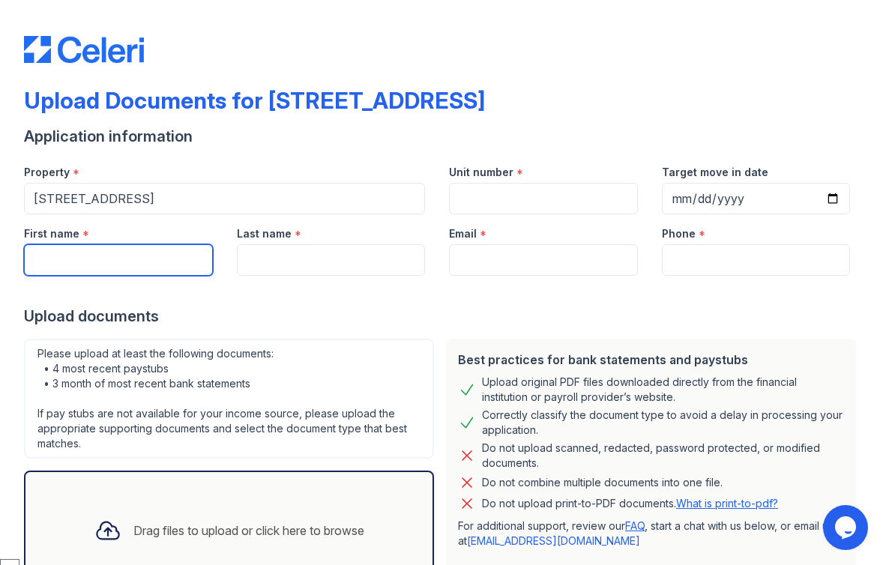
click at [79, 258] on input "First name" at bounding box center [118, 259] width 189 height 31
type input "Khalik"
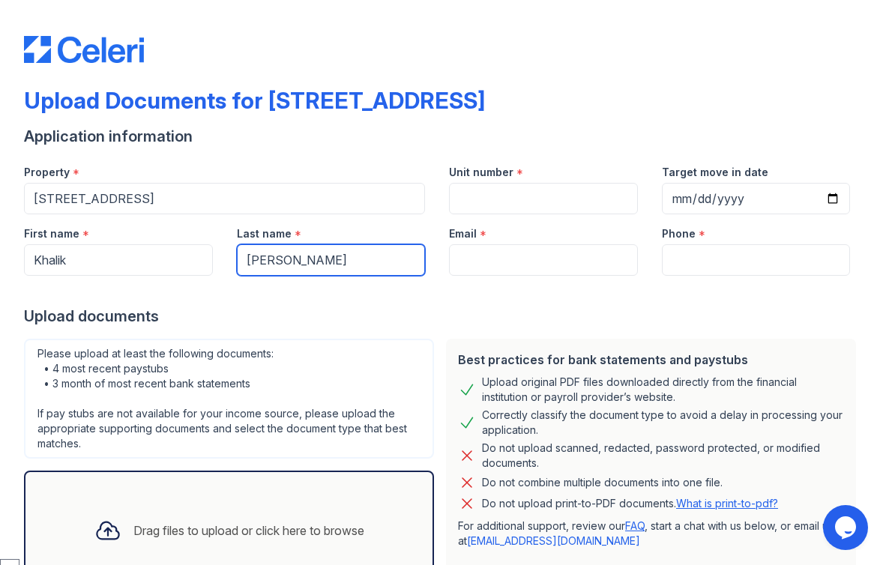
type input "Watts"
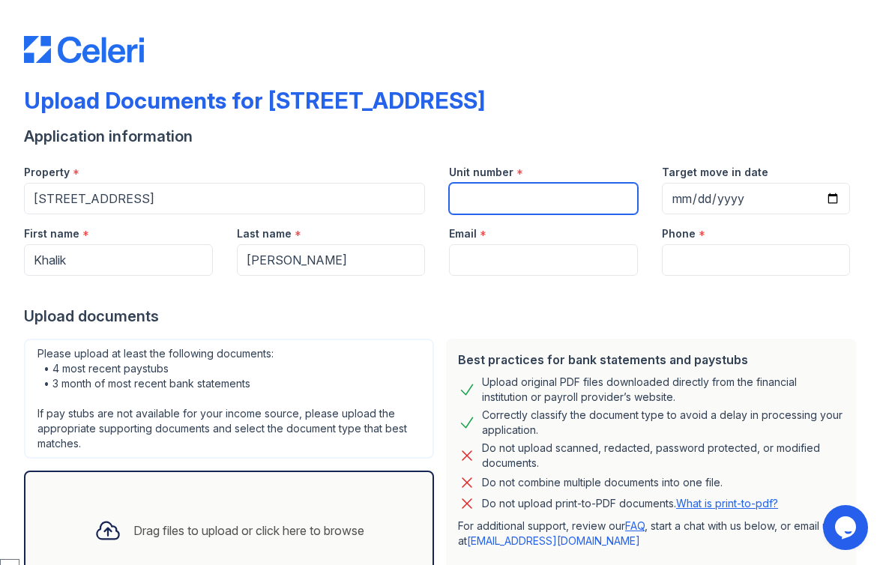
click at [471, 201] on input "Unit number" at bounding box center [543, 198] width 189 height 31
type input "1"
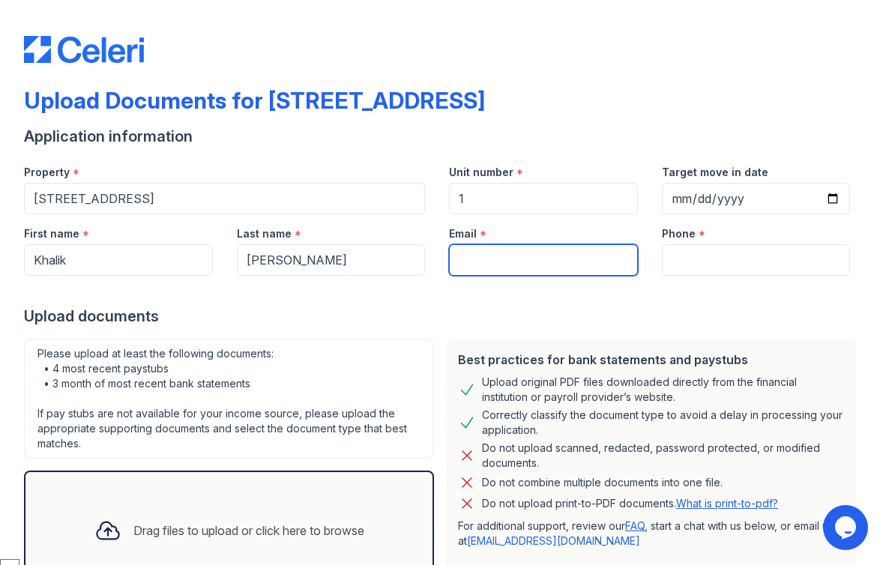
click at [491, 257] on input "Email" at bounding box center [543, 259] width 189 height 31
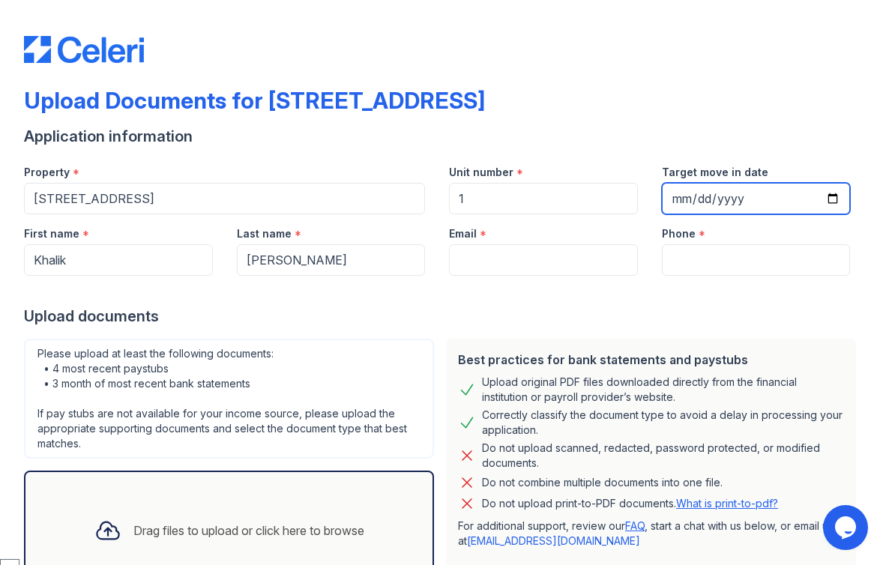
click at [677, 195] on input "Target move in date" at bounding box center [756, 198] width 189 height 31
type input "[DATE]"
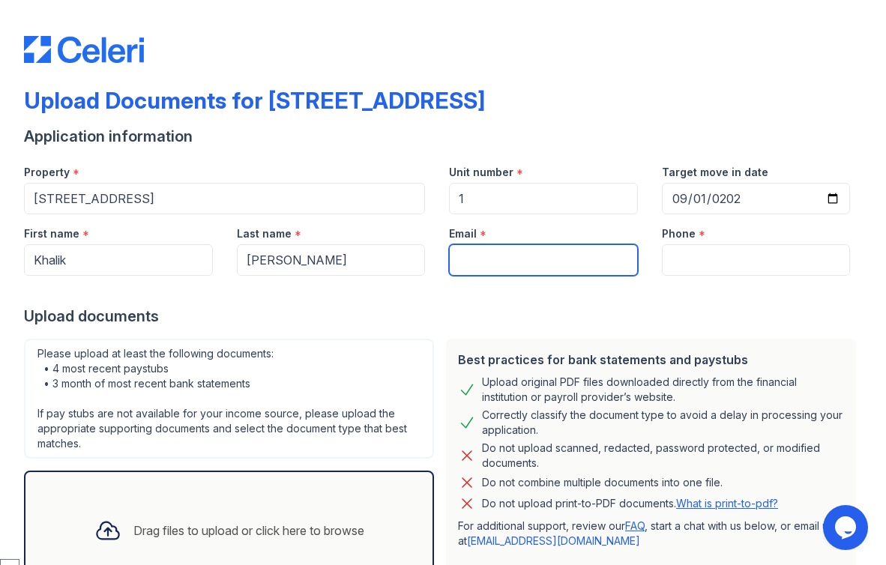
click at [497, 264] on input "Email" at bounding box center [543, 259] width 189 height 31
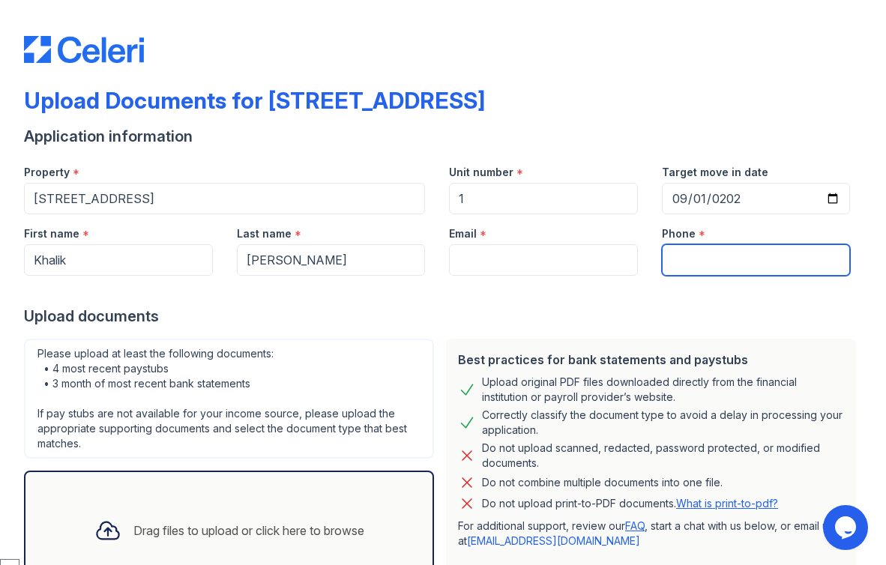
click at [699, 262] on input "Phone" at bounding box center [756, 259] width 189 height 31
paste input "(516) 423-3650"
type input "(516) 423-3650"
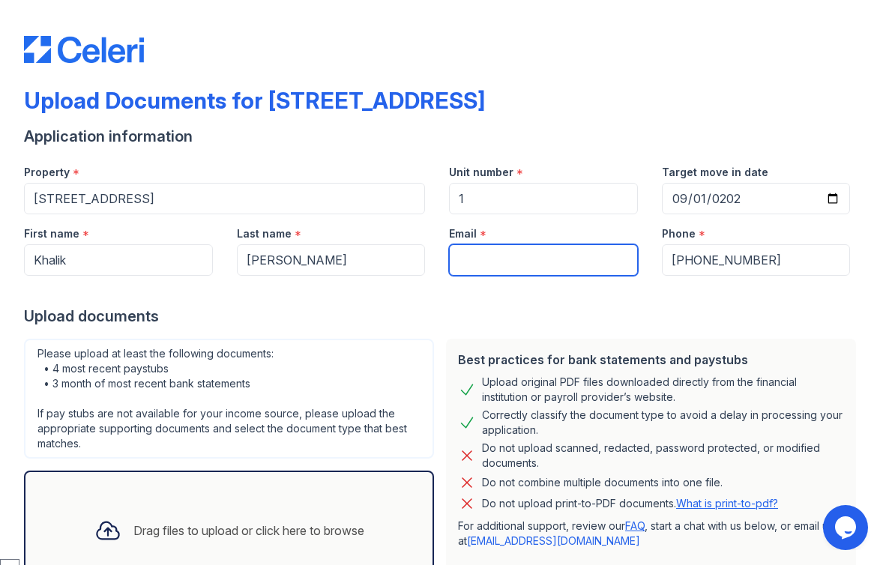
click at [555, 265] on input "Email" at bounding box center [543, 259] width 189 height 31
paste input "khalik.watts@yahoo.com"
type input "khalik.watts@yahoo.com"
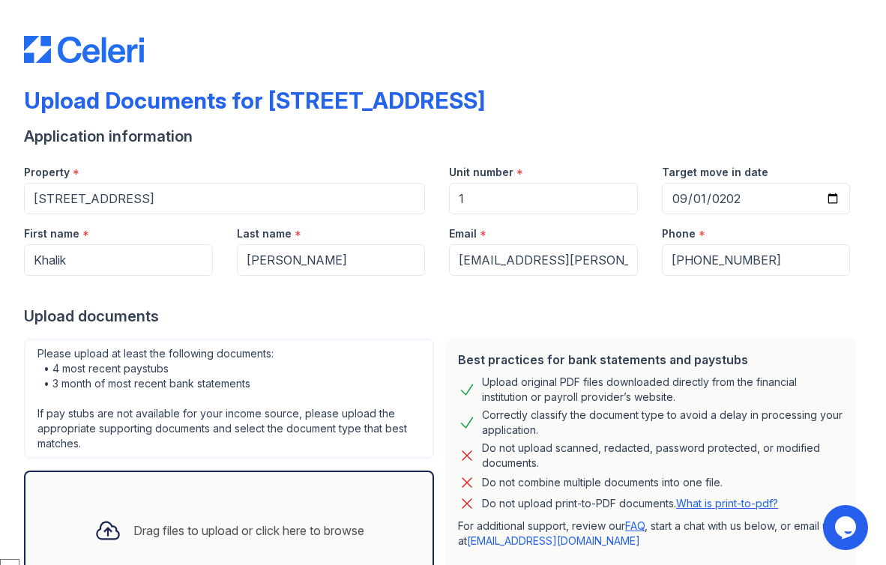
click at [424, 296] on div at bounding box center [443, 291] width 838 height 30
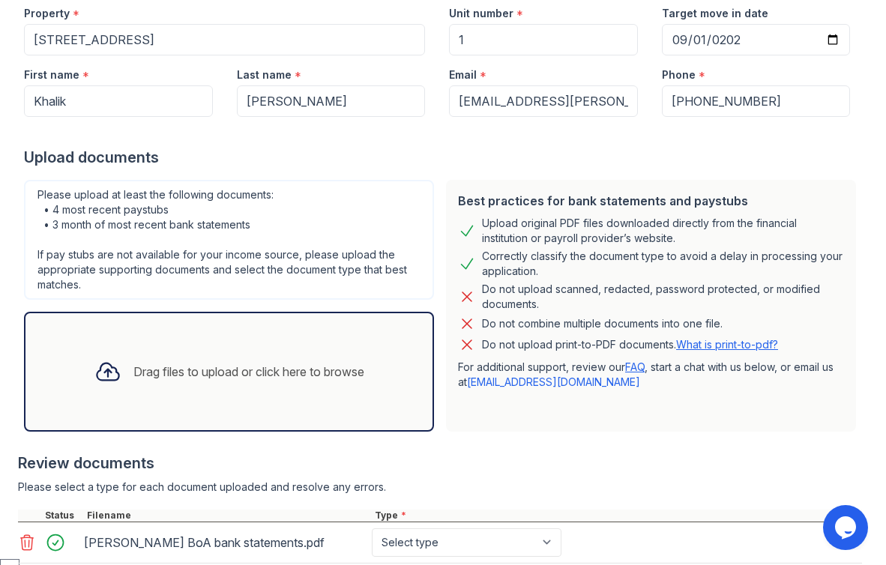
scroll to position [259, 0]
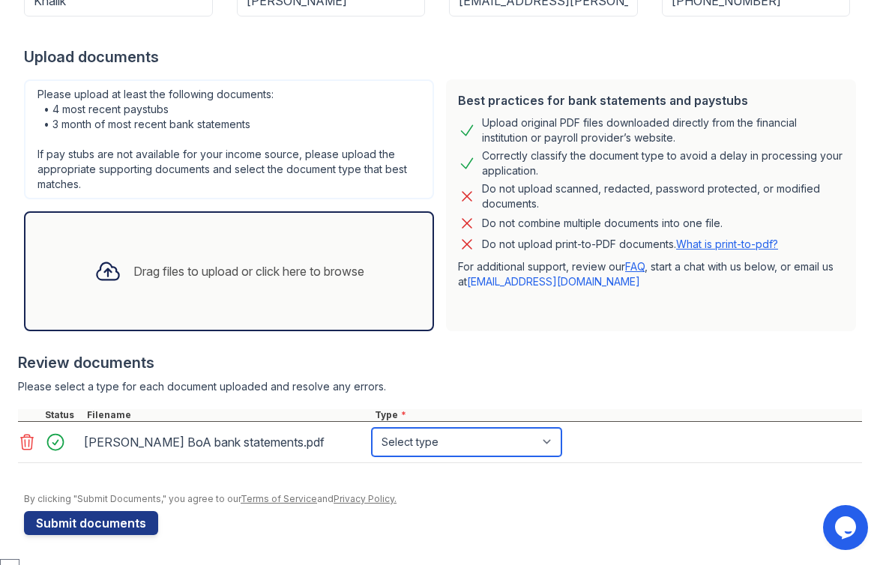
click at [425, 444] on select "Select type Paystub Bank Statement Offer Letter Tax Documents Benefit Award Let…" at bounding box center [467, 442] width 190 height 28
select select "bank_statement"
click at [372, 428] on select "Select type Paystub Bank Statement Offer Letter Tax Documents Benefit Award Let…" at bounding box center [467, 442] width 190 height 28
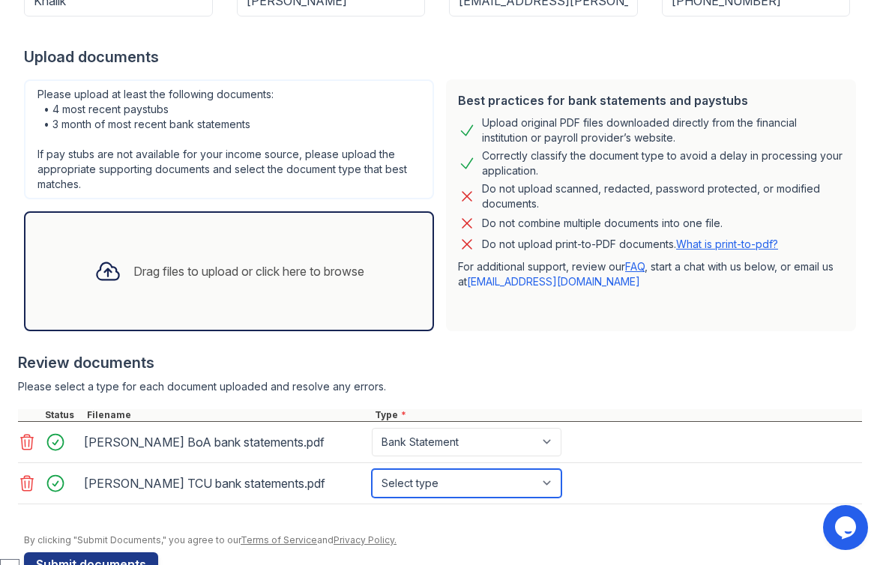
click at [435, 489] on select "Select type Paystub Bank Statement Offer Letter Tax Documents Benefit Award Let…" at bounding box center [467, 483] width 190 height 28
select select "bank_statement"
click at [372, 469] on select "Select type Paystub Bank Statement Offer Letter Tax Documents Benefit Award Let…" at bounding box center [467, 483] width 190 height 28
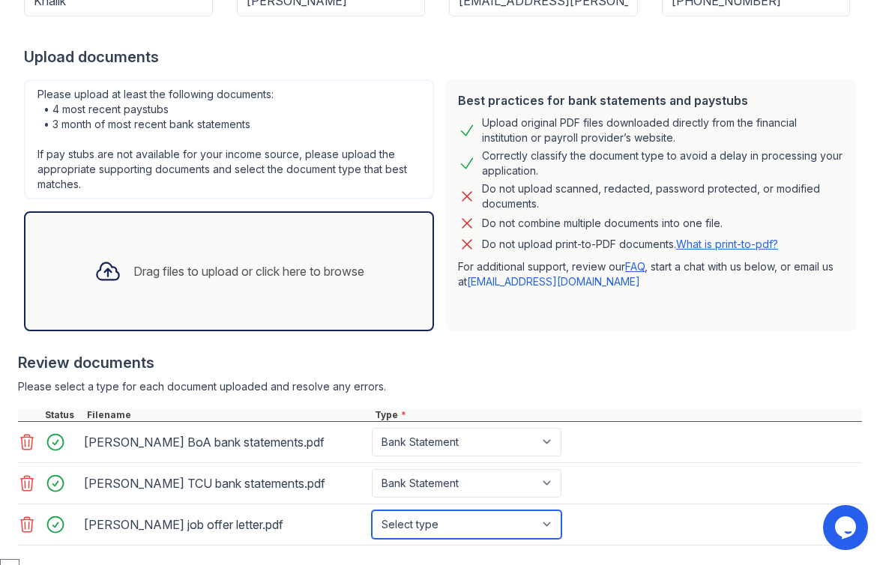
click at [433, 523] on select "Select type Paystub Bank Statement Offer Letter Tax Documents Benefit Award Let…" at bounding box center [467, 525] width 190 height 28
select select "offer_letter"
click at [372, 511] on select "Select type Paystub Bank Statement Offer Letter Tax Documents Benefit Award Let…" at bounding box center [467, 525] width 190 height 28
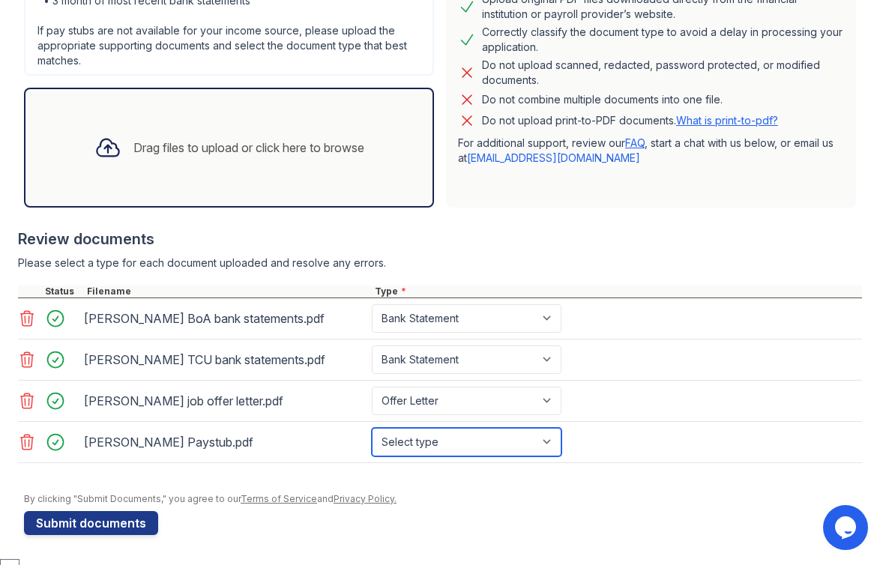
click at [451, 439] on select "Select type Paystub Bank Statement Offer Letter Tax Documents Benefit Award Let…" at bounding box center [467, 442] width 190 height 28
select select "paystub"
click at [372, 428] on select "Select type Paystub Bank Statement Offer Letter Tax Documents Benefit Award Let…" at bounding box center [467, 442] width 190 height 28
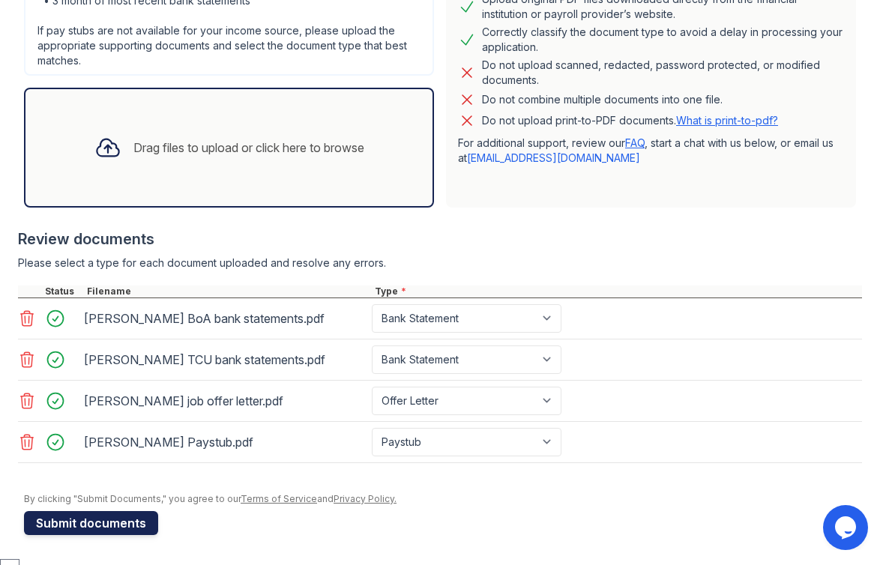
click at [106, 525] on button "Submit documents" at bounding box center [91, 523] width 134 height 24
